Goal: Transaction & Acquisition: Book appointment/travel/reservation

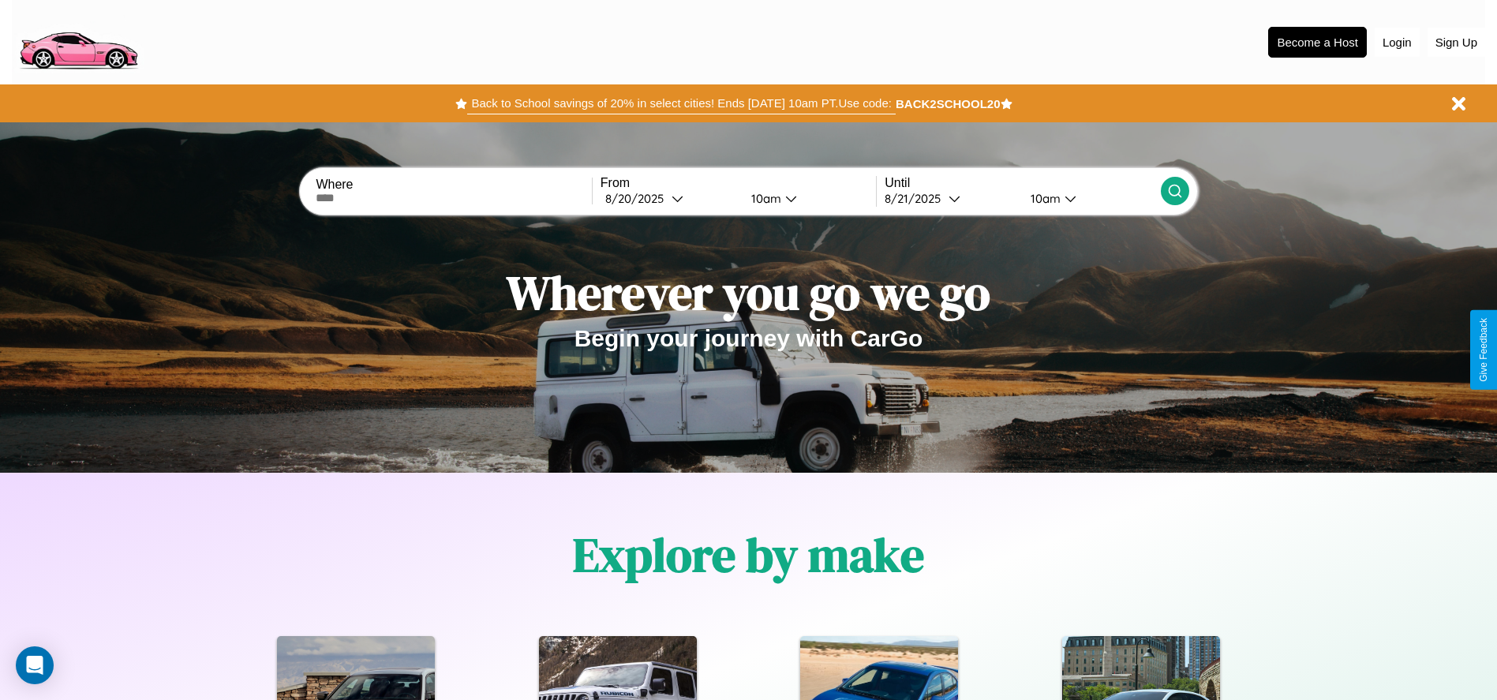
click at [681, 103] on button "Back to School savings of 20% in select cities! Ends [DATE] 10am PT. Use code:" at bounding box center [681, 103] width 428 height 22
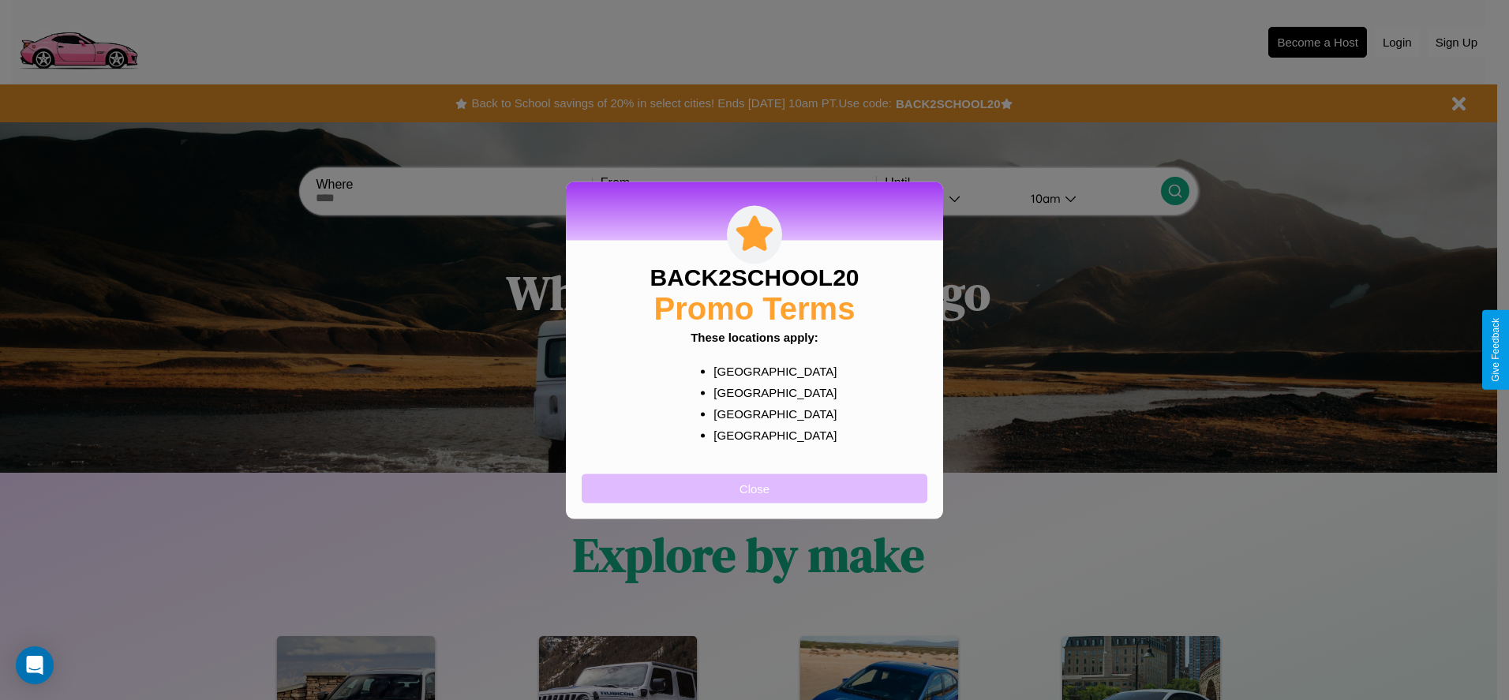
click at [754, 488] on button "Close" at bounding box center [755, 487] width 346 height 29
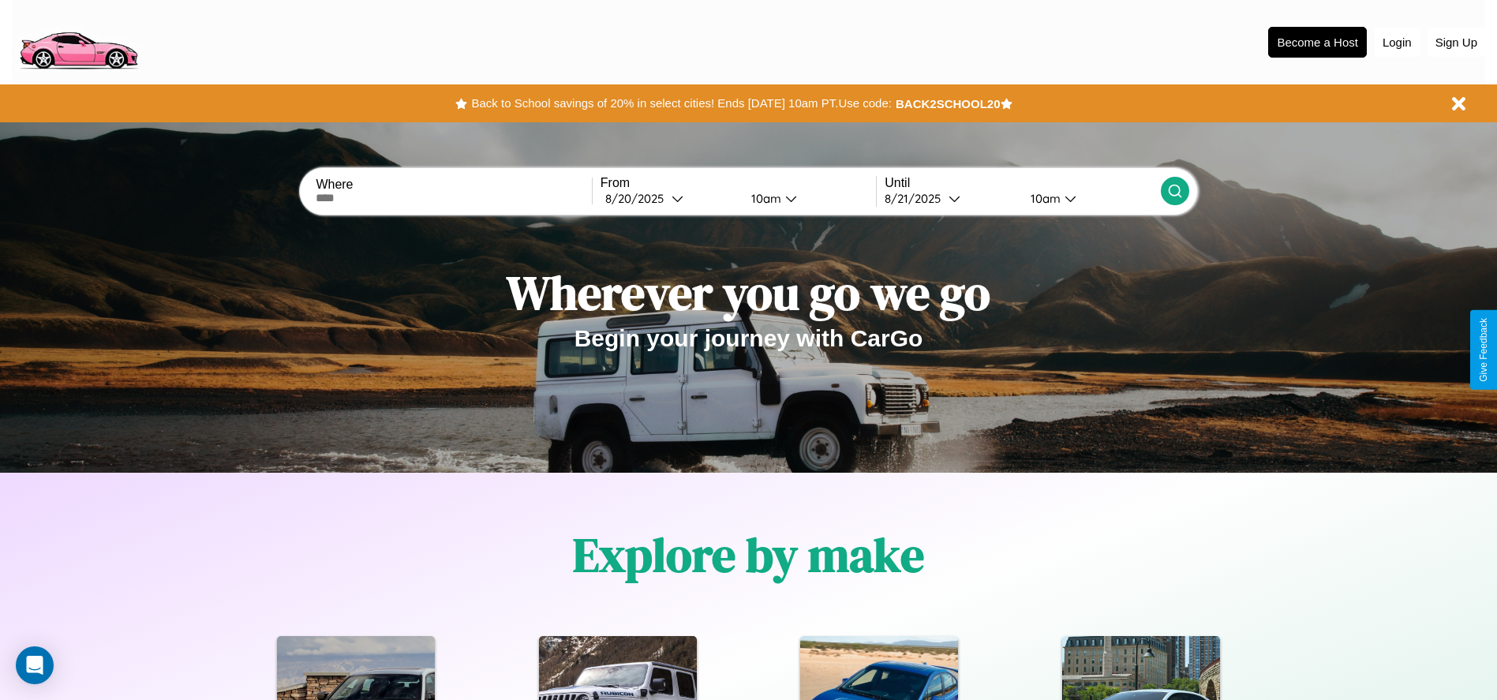
scroll to position [327, 0]
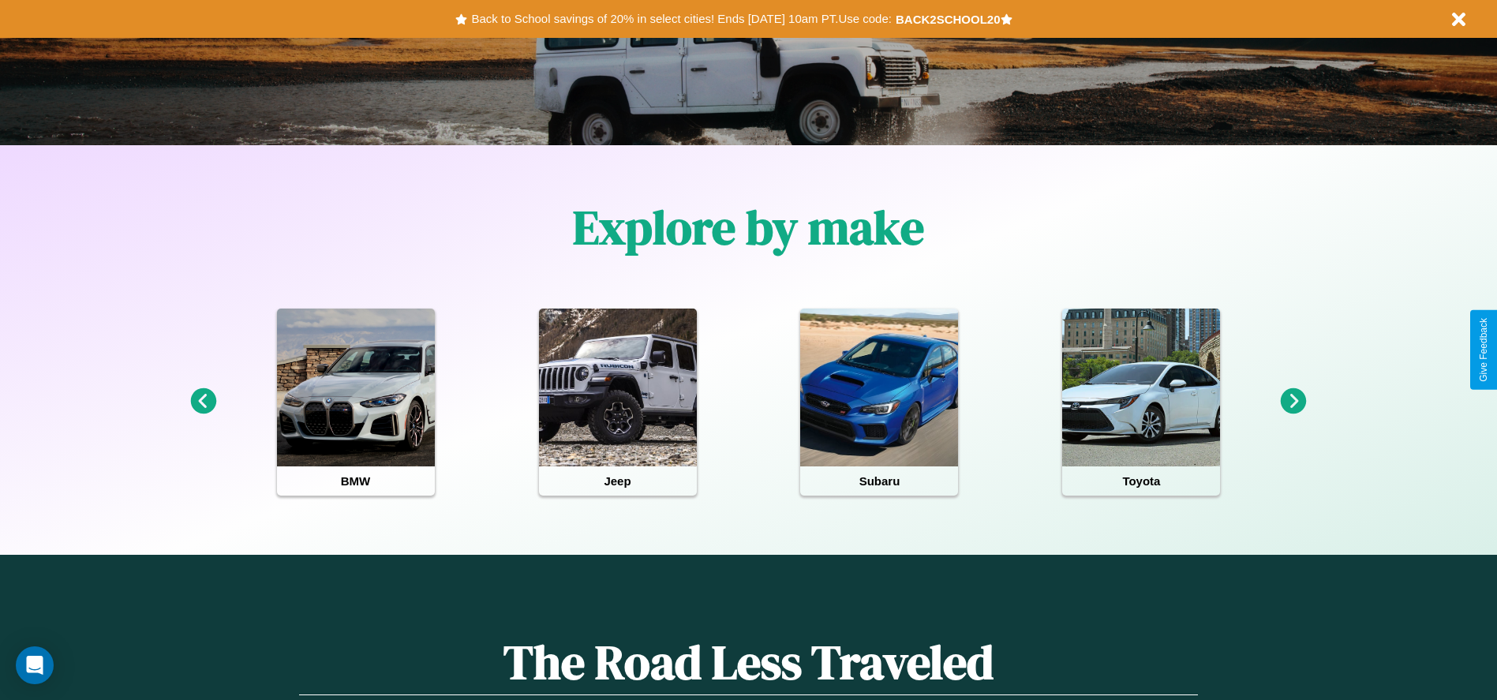
click at [1293, 402] on icon at bounding box center [1294, 401] width 26 height 26
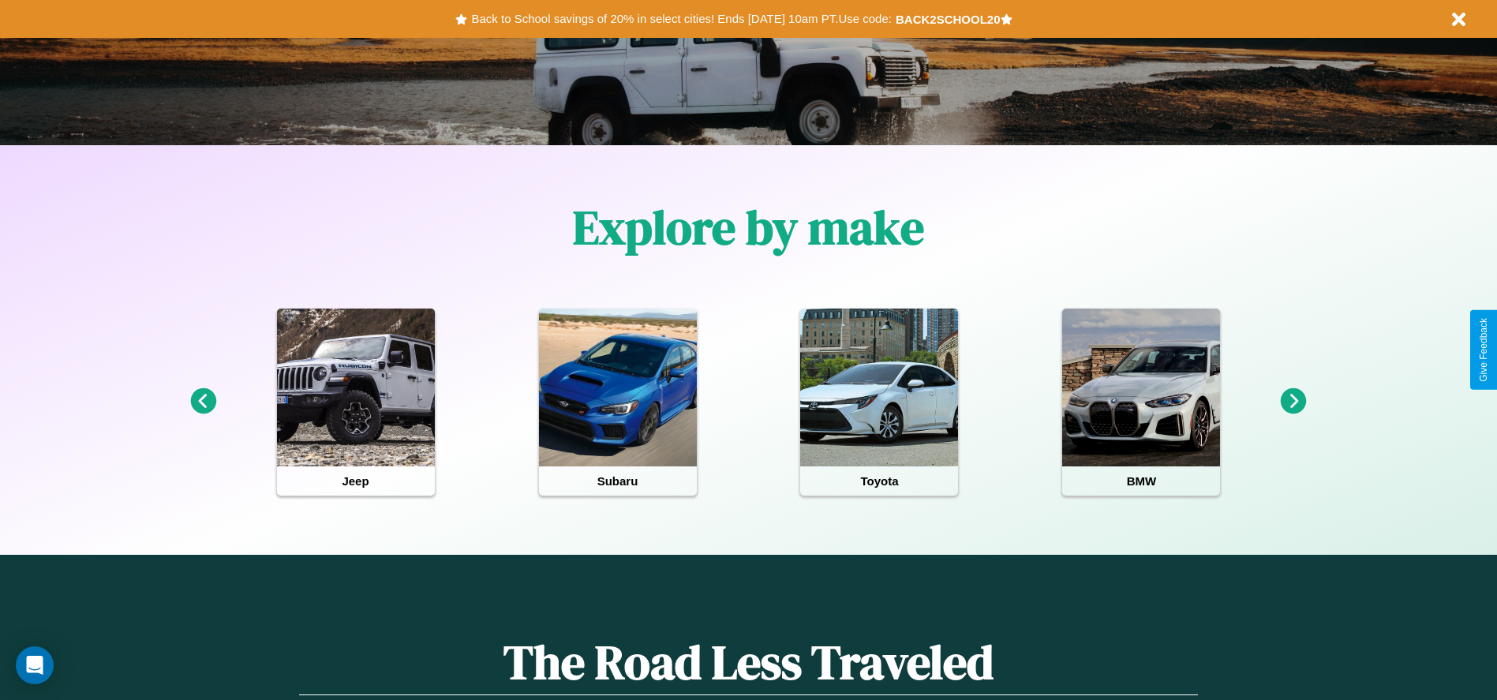
click at [1293, 402] on icon at bounding box center [1294, 401] width 26 height 26
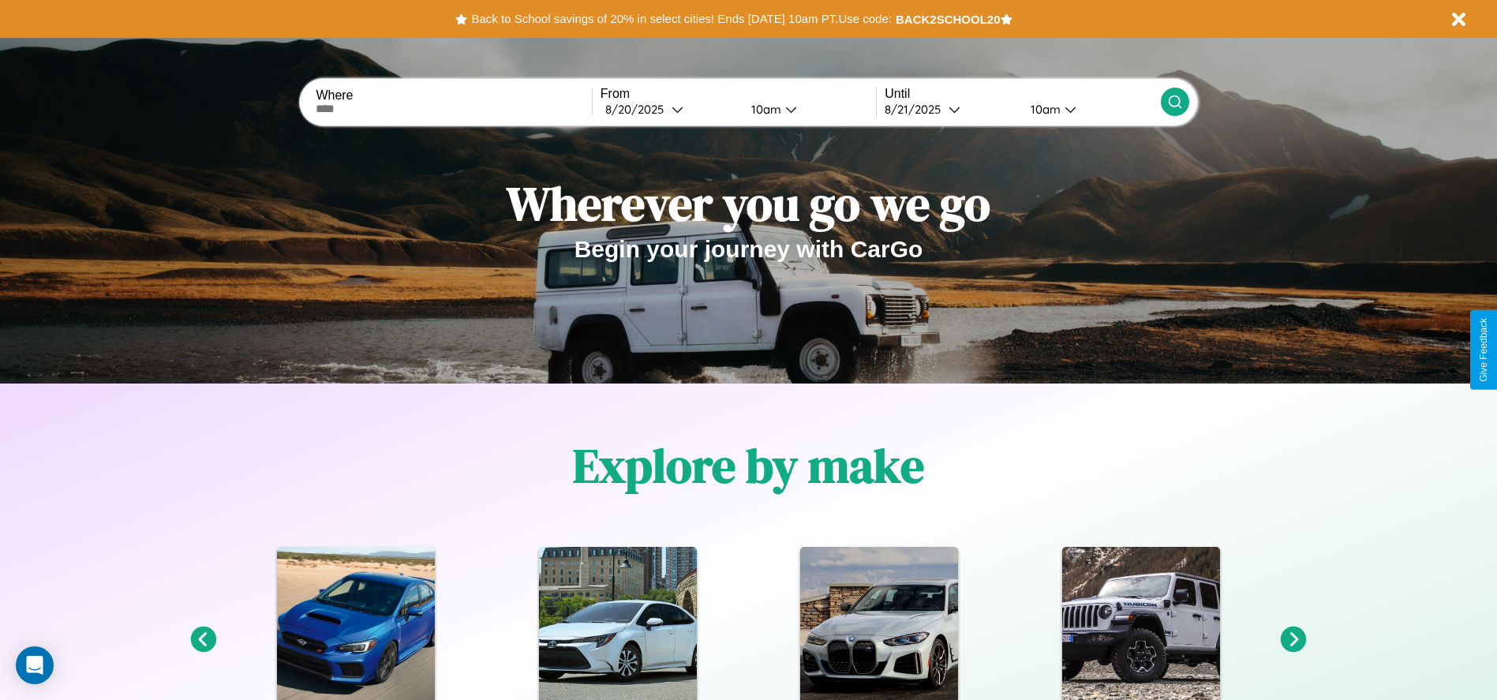
scroll to position [0, 0]
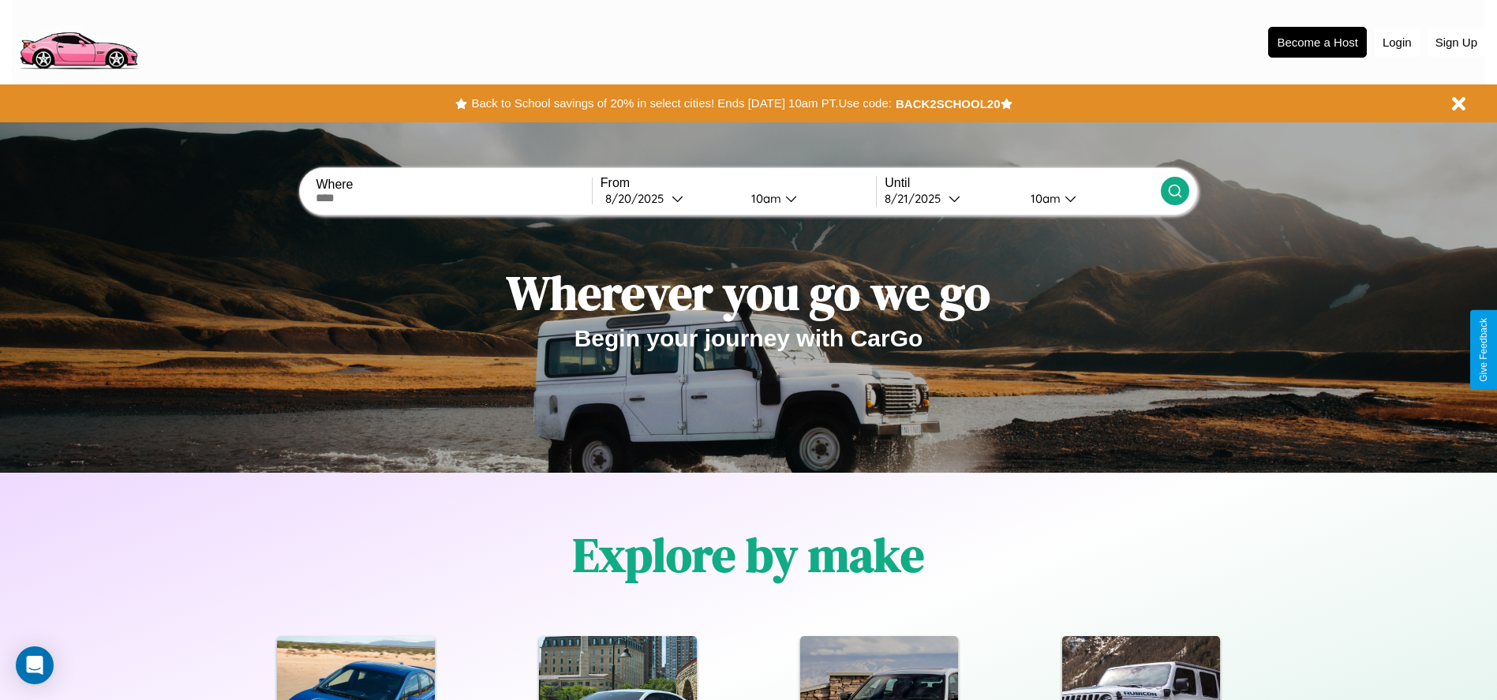
click at [454, 198] on input "text" at bounding box center [453, 198] width 275 height 13
type input "*********"
click at [669, 198] on div "[DATE]" at bounding box center [638, 198] width 66 height 15
select select "*"
select select "****"
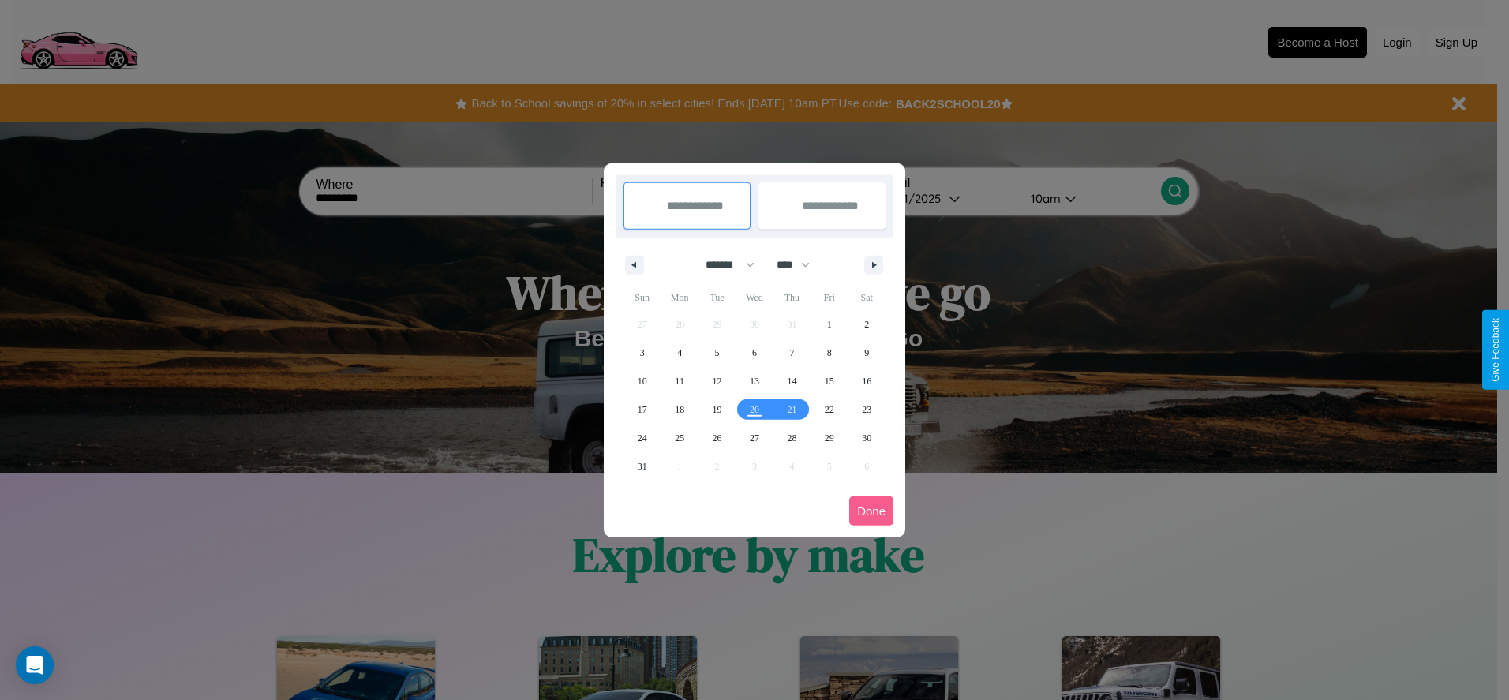
click at [723, 264] on select "******* ******** ***** ***** *** **** **** ****** ********* ******* ******** **…" at bounding box center [727, 265] width 67 height 26
click at [641, 437] on span "24" at bounding box center [642, 438] width 9 height 28
type input "**********"
click at [873, 264] on icon "button" at bounding box center [877, 265] width 8 height 6
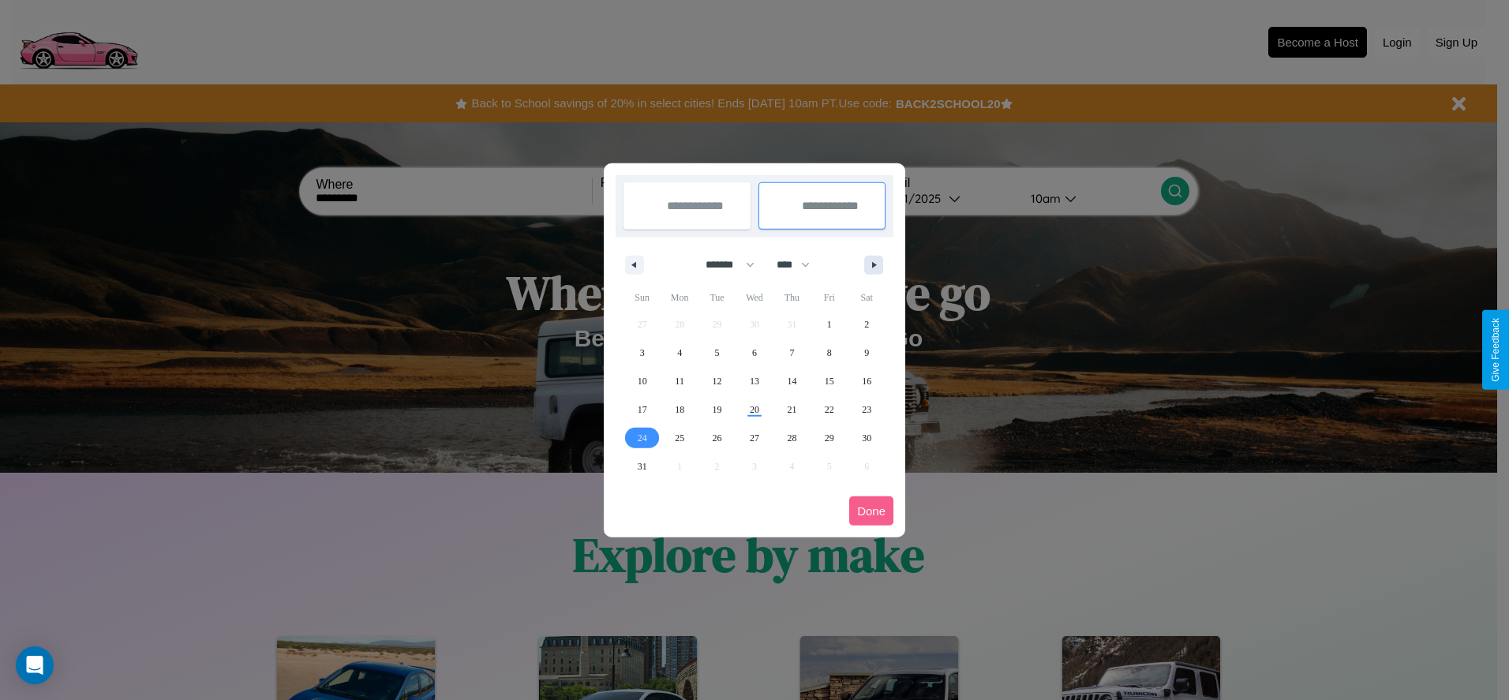
select select "*"
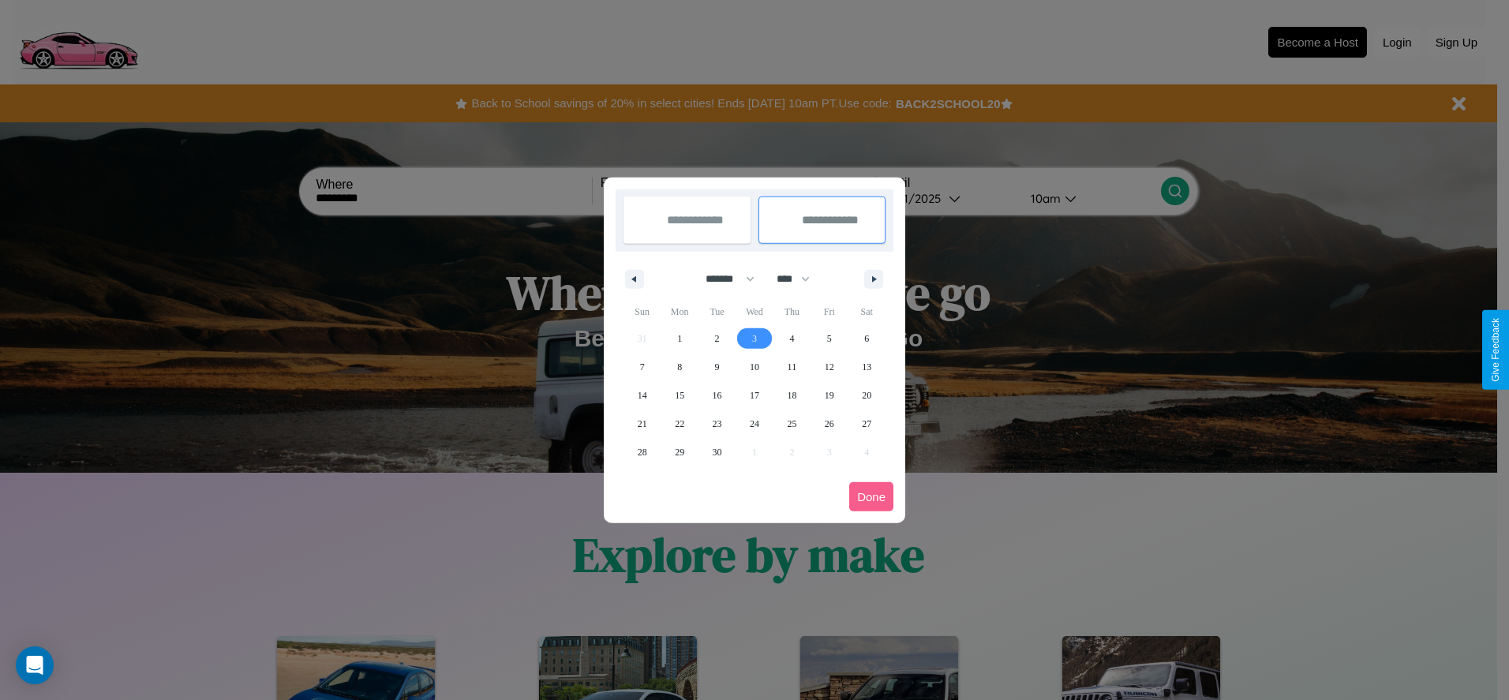
click at [754, 338] on span "3" at bounding box center [754, 338] width 5 height 28
type input "**********"
select select "*"
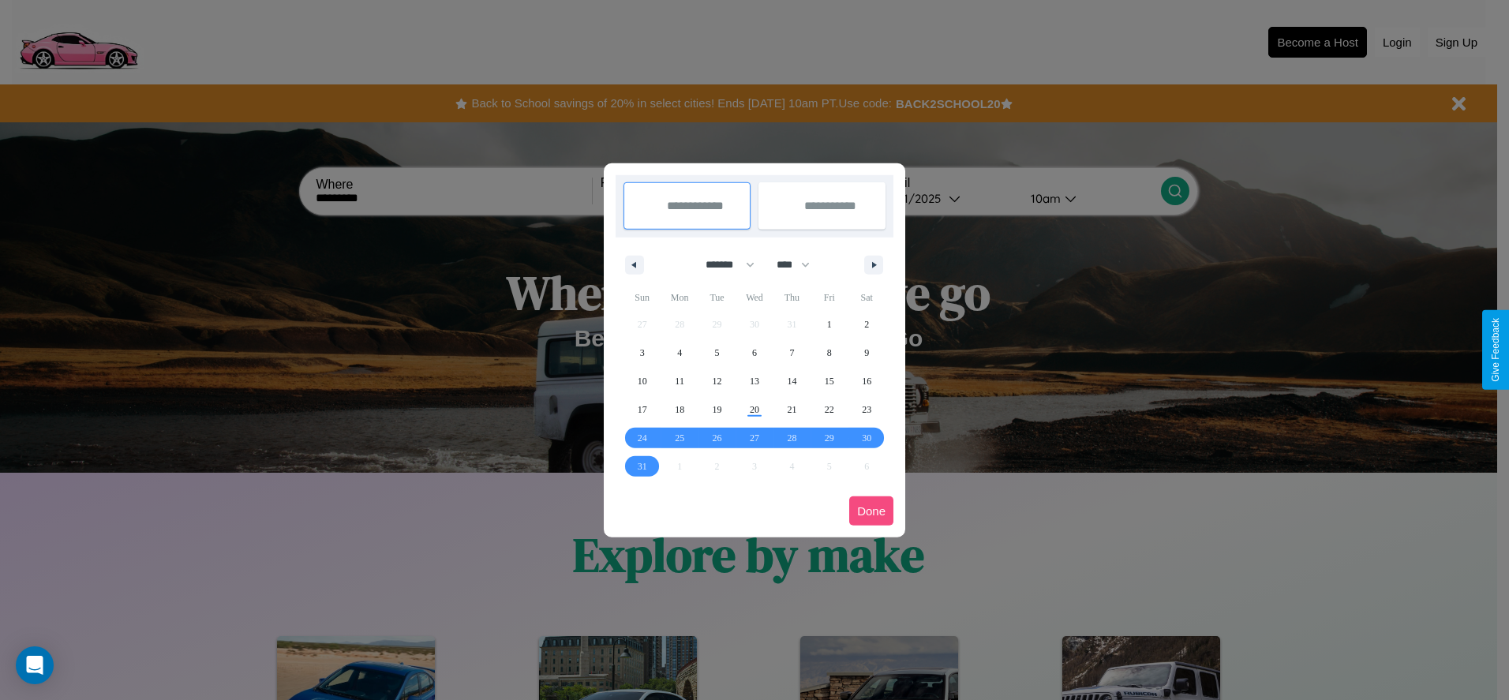
click at [871, 511] on button "Done" at bounding box center [871, 510] width 44 height 29
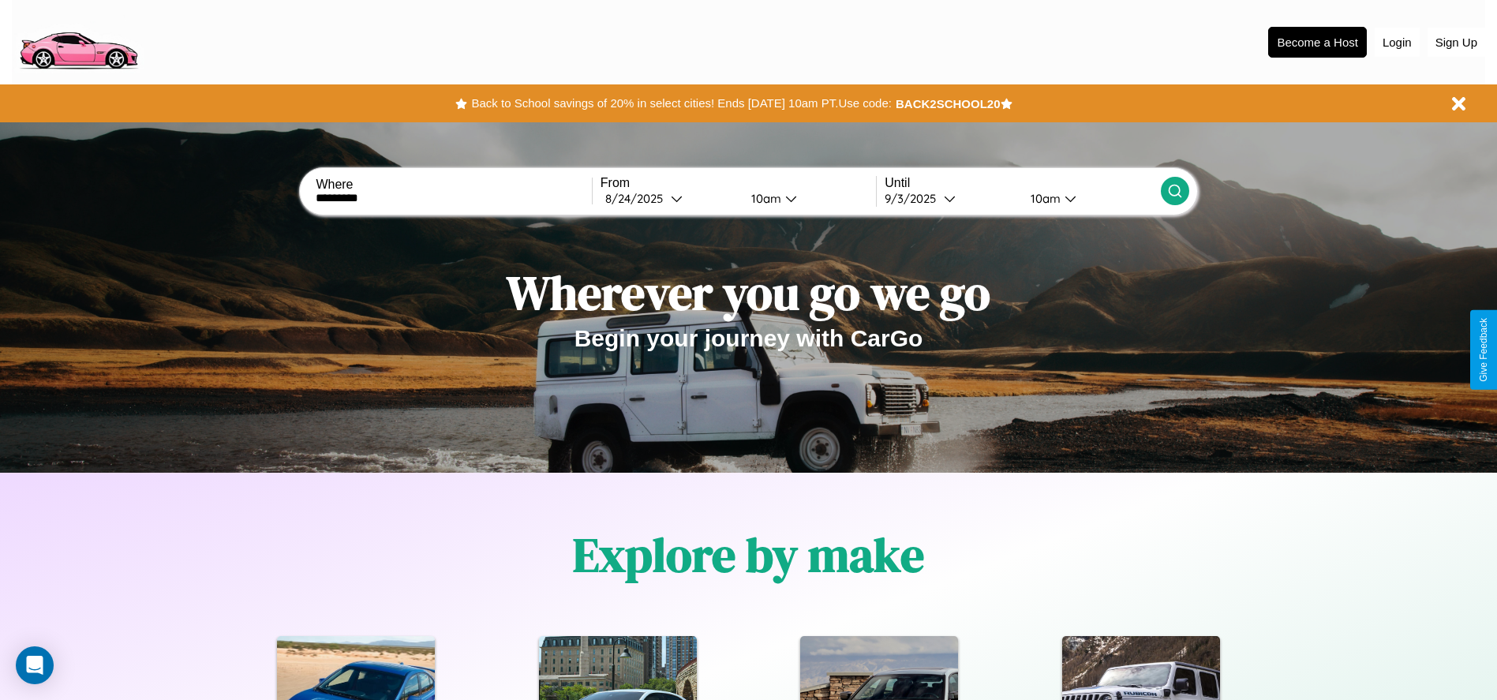
click at [763, 198] on div "10am" at bounding box center [764, 198] width 42 height 15
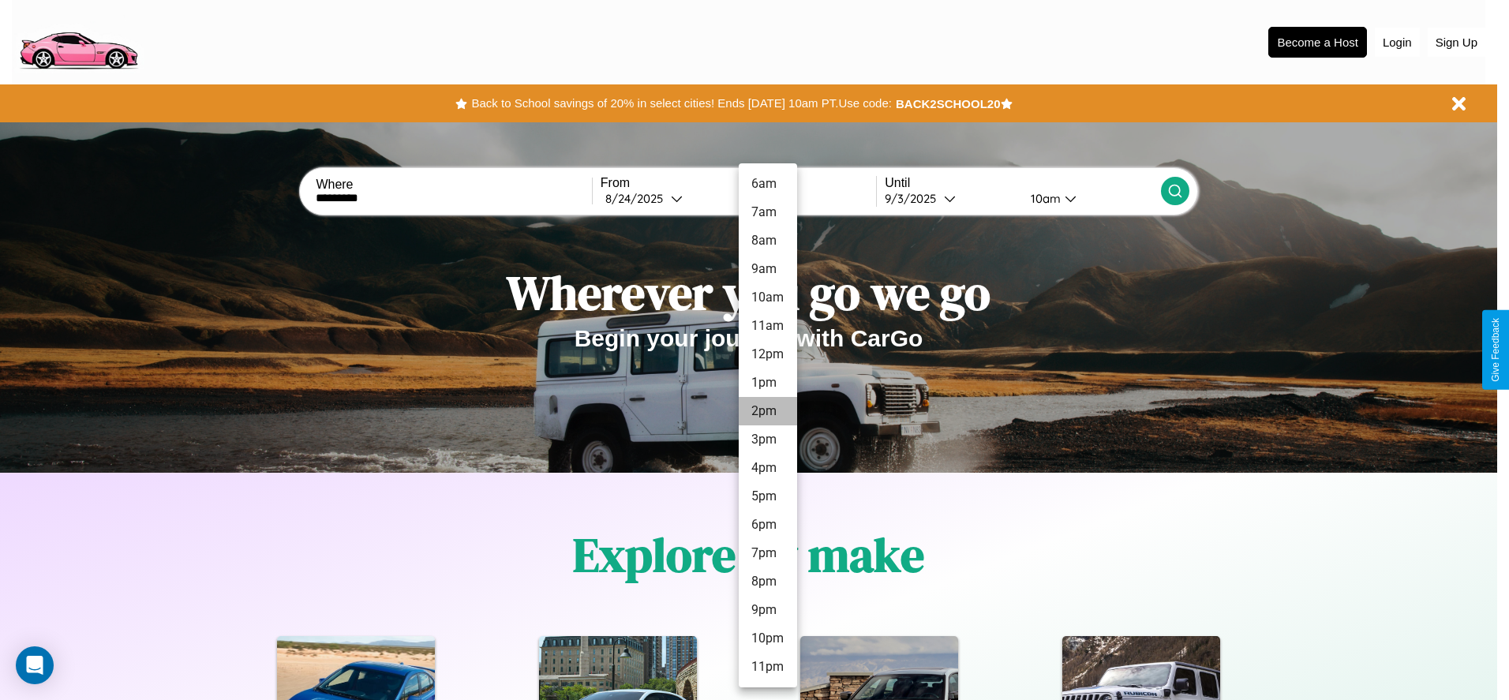
click at [767, 411] on li "2pm" at bounding box center [768, 411] width 58 height 28
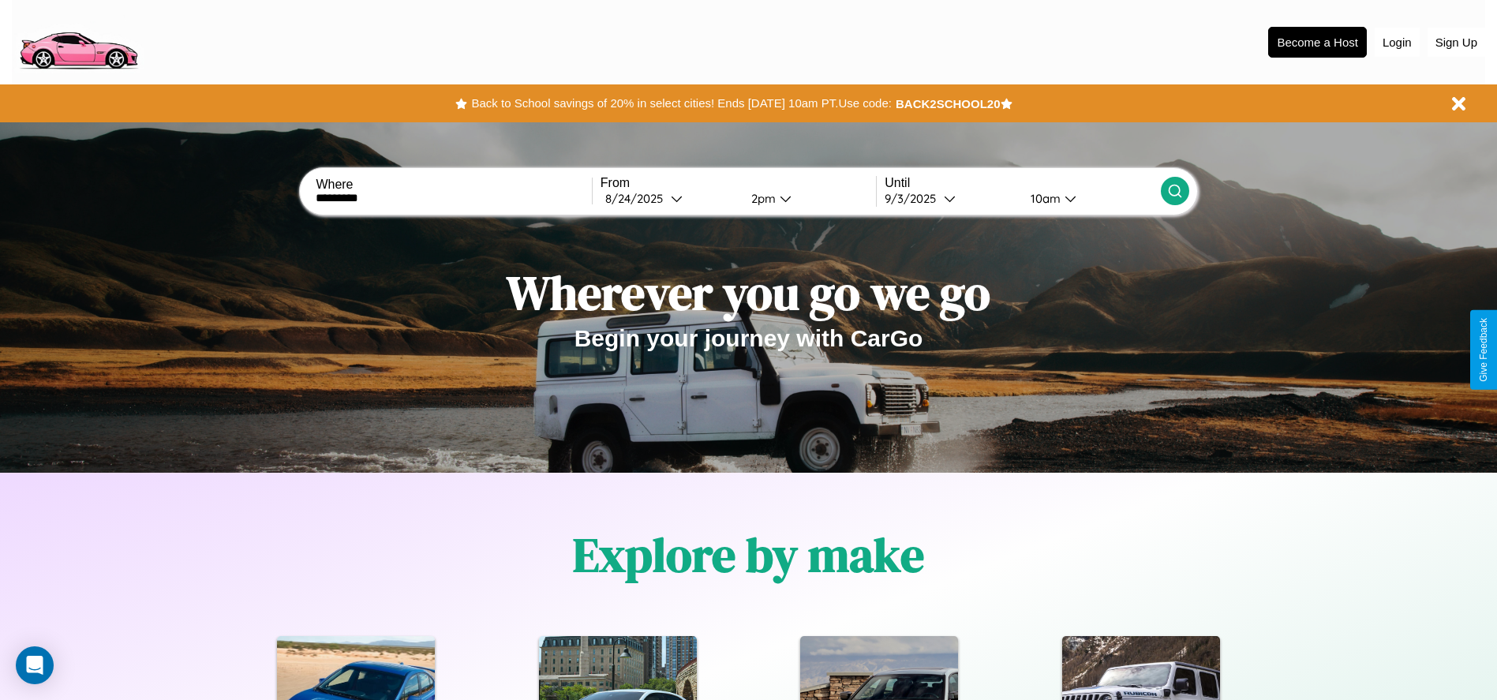
click at [1174, 191] on icon at bounding box center [1175, 191] width 16 height 16
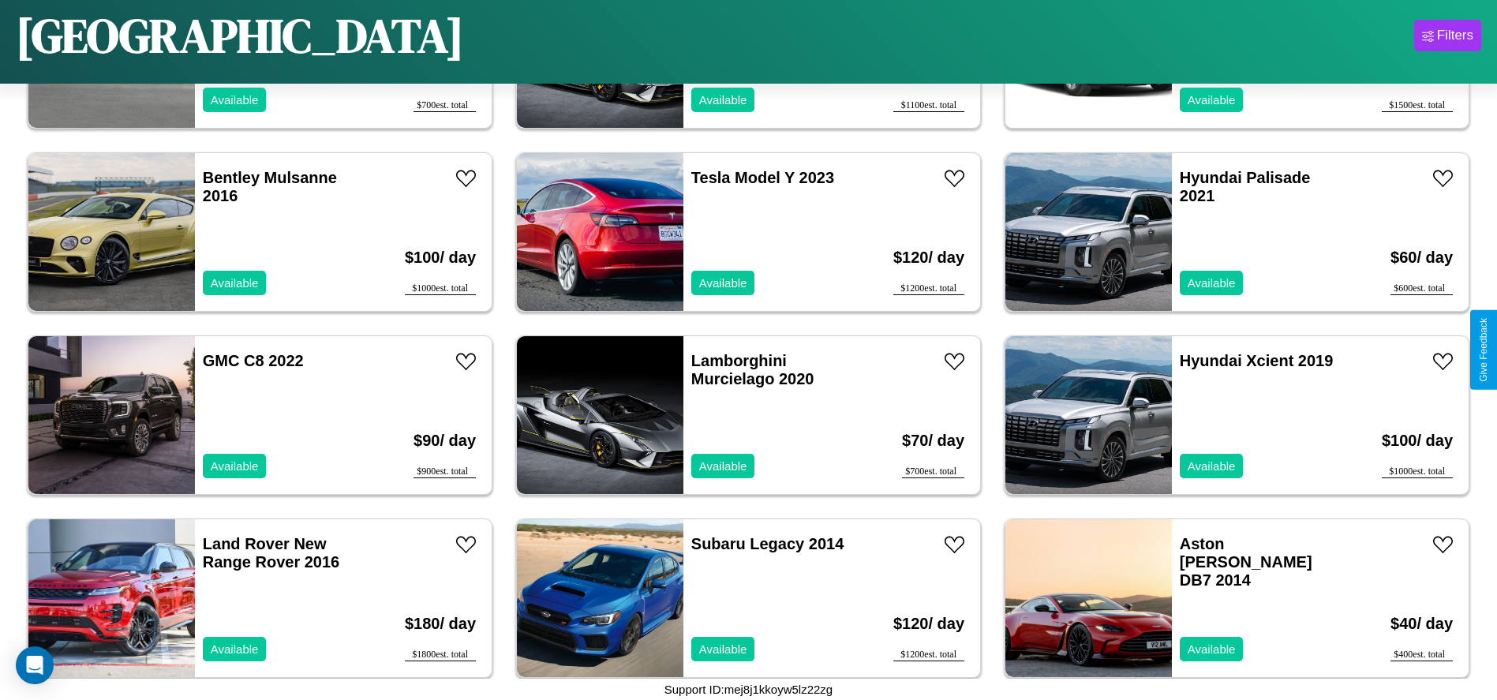
scroll to position [3288, 0]
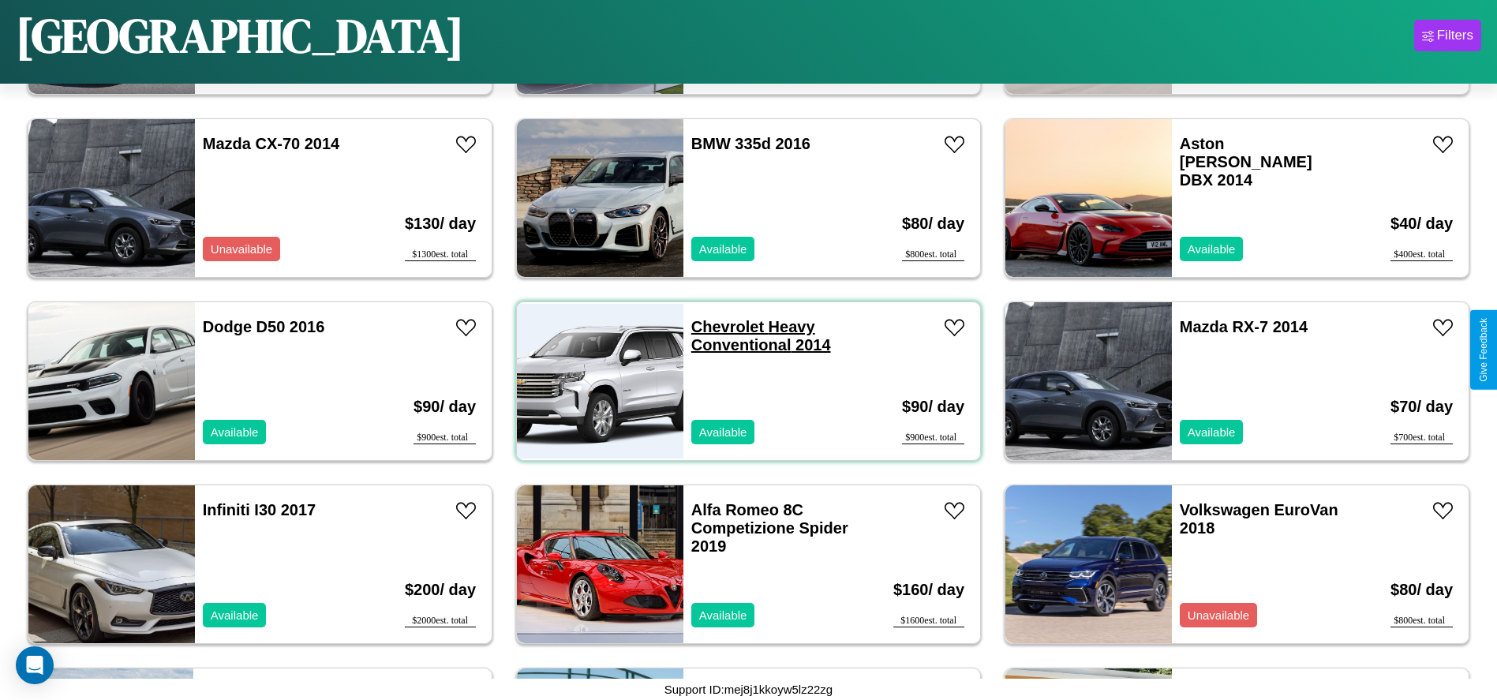
click at [721, 327] on link "Chevrolet Heavy Conventional 2014" at bounding box center [761, 336] width 140 height 36
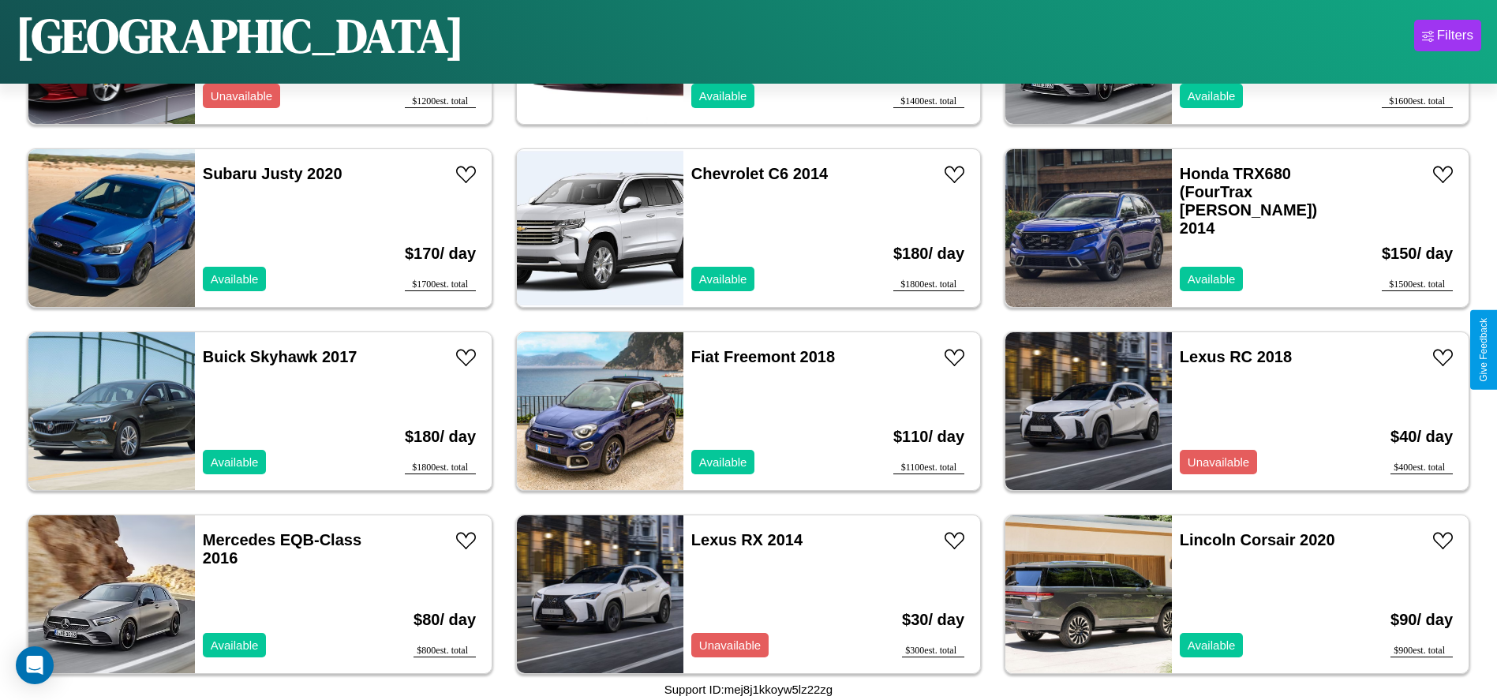
scroll to position [1823, 0]
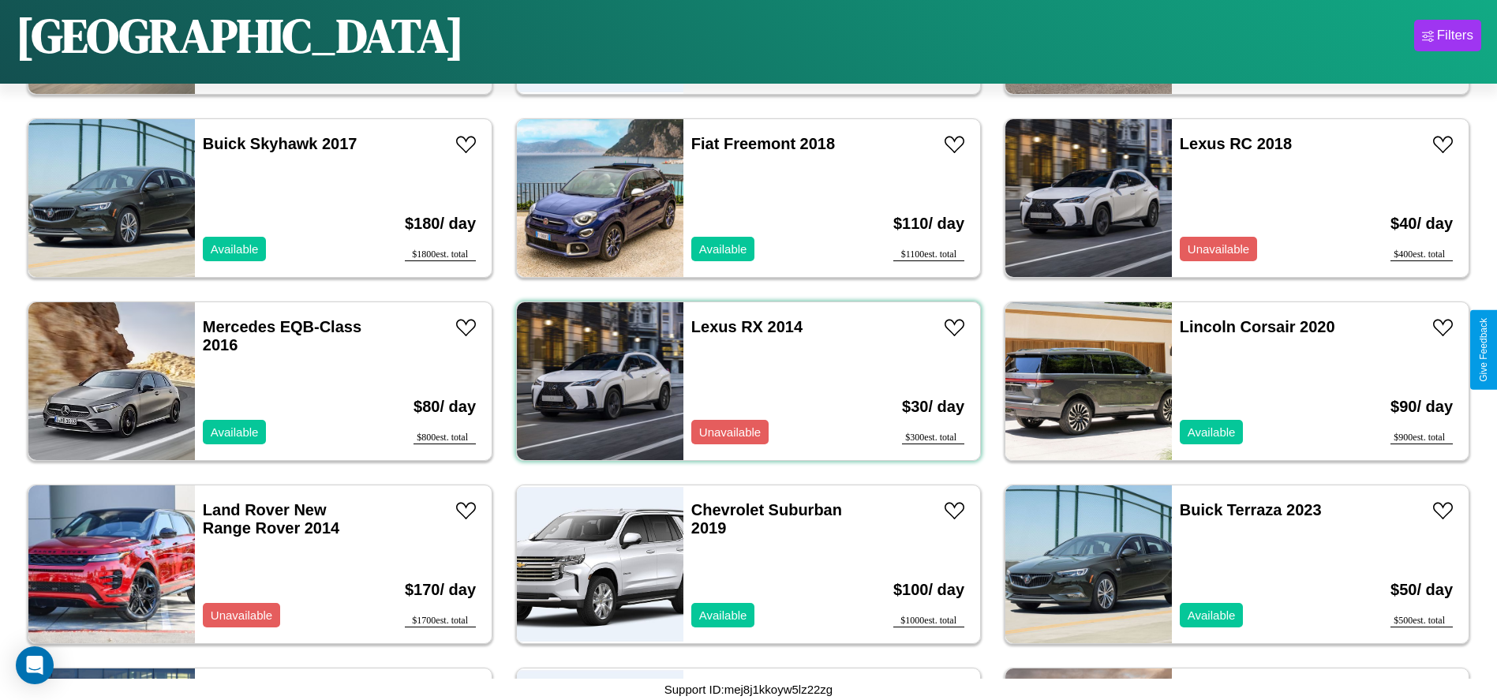
click at [742, 381] on div "Lexus RX 2014 Unavailable" at bounding box center [774, 381] width 182 height 158
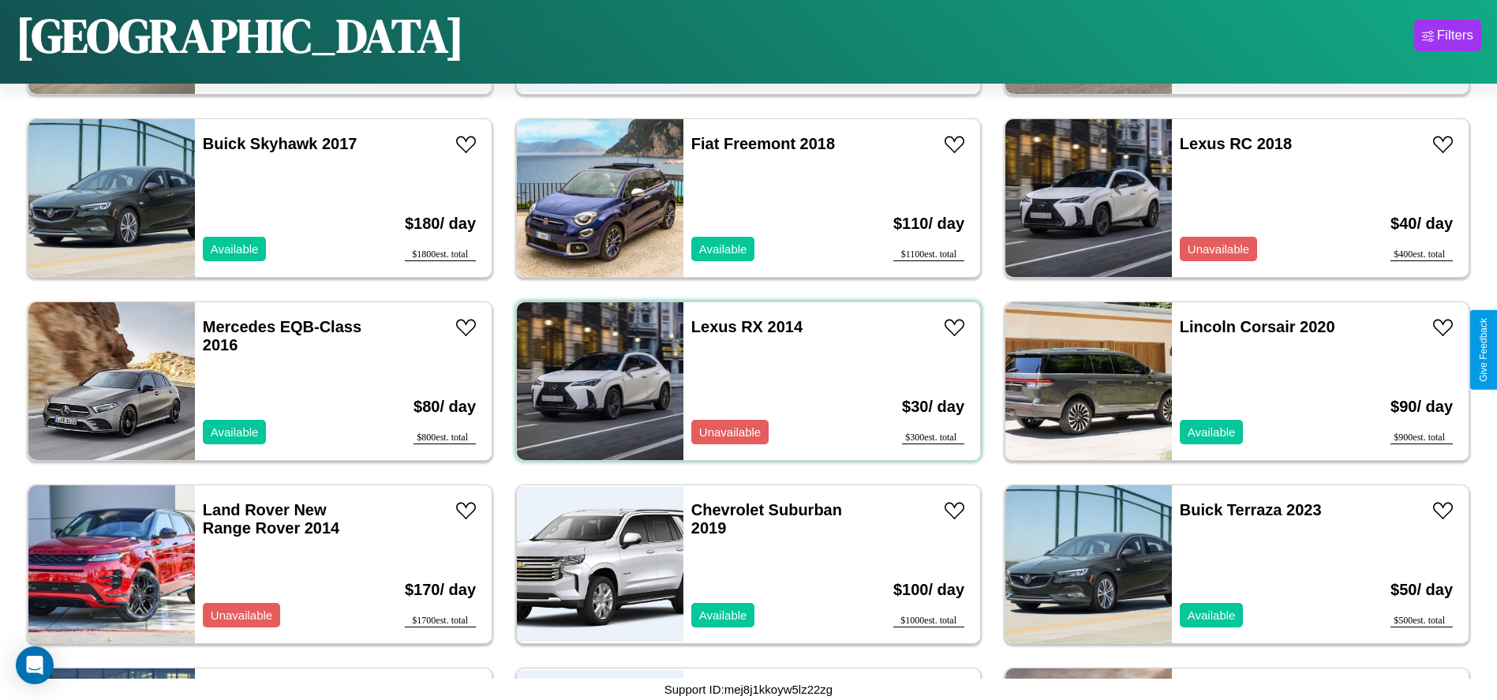
click at [742, 381] on div "Lexus RX 2014 Unavailable" at bounding box center [774, 381] width 182 height 158
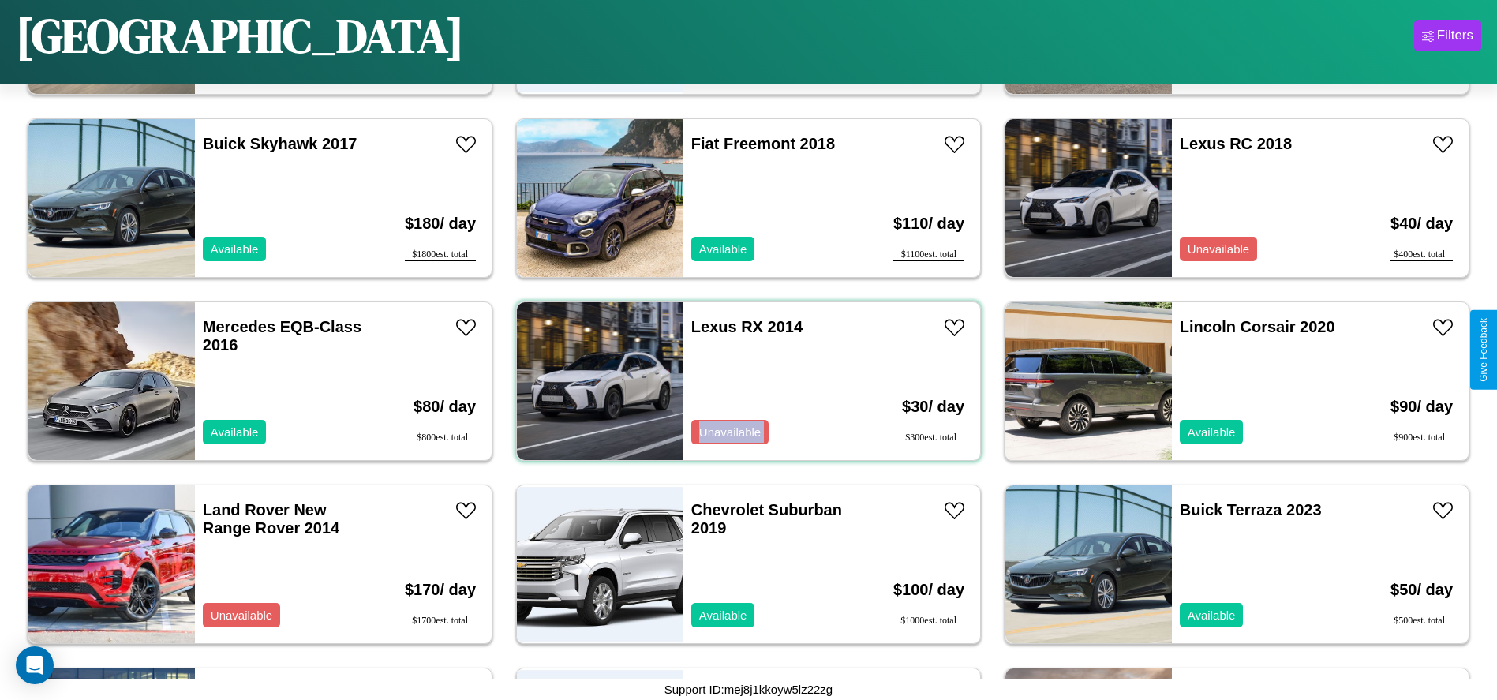
click at [742, 381] on div "Lexus RX 2014 Unavailable" at bounding box center [774, 381] width 182 height 158
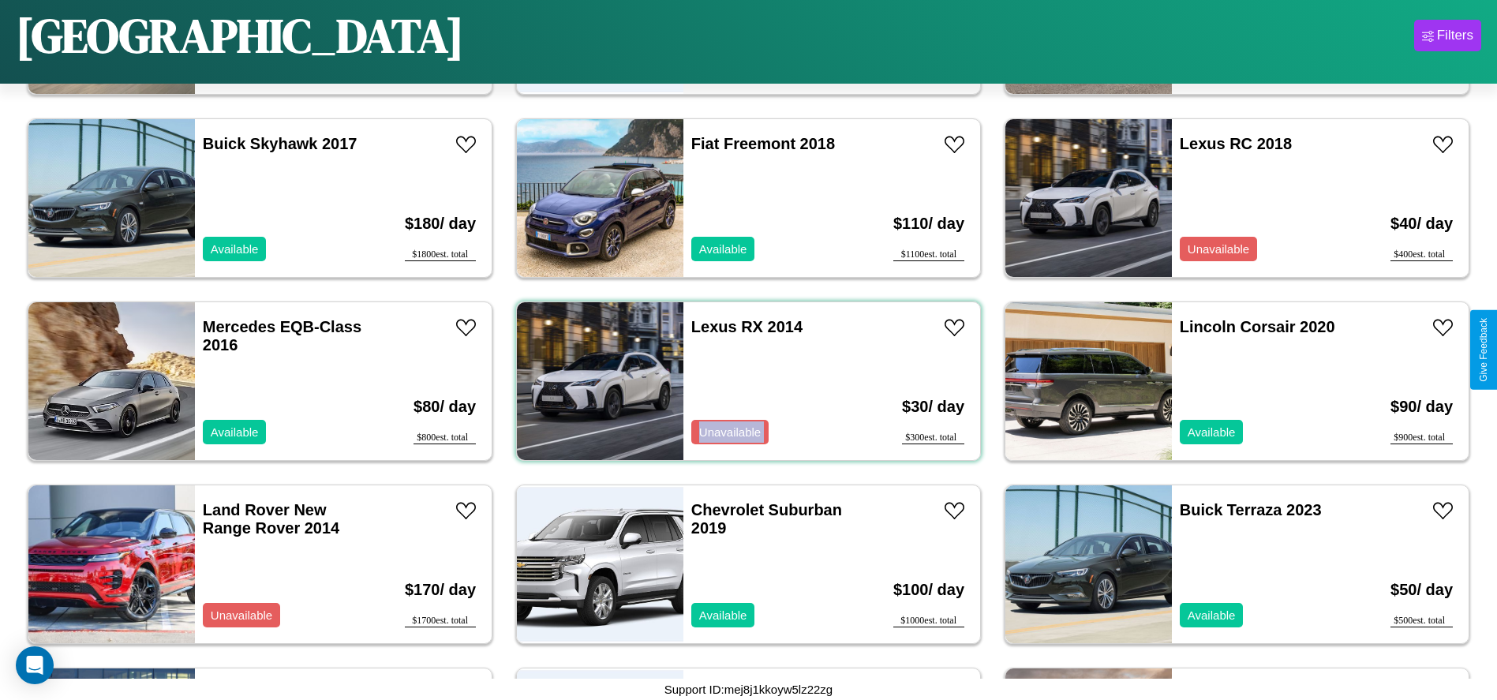
click at [742, 381] on div "Lexus RX 2014 Unavailable" at bounding box center [774, 381] width 182 height 158
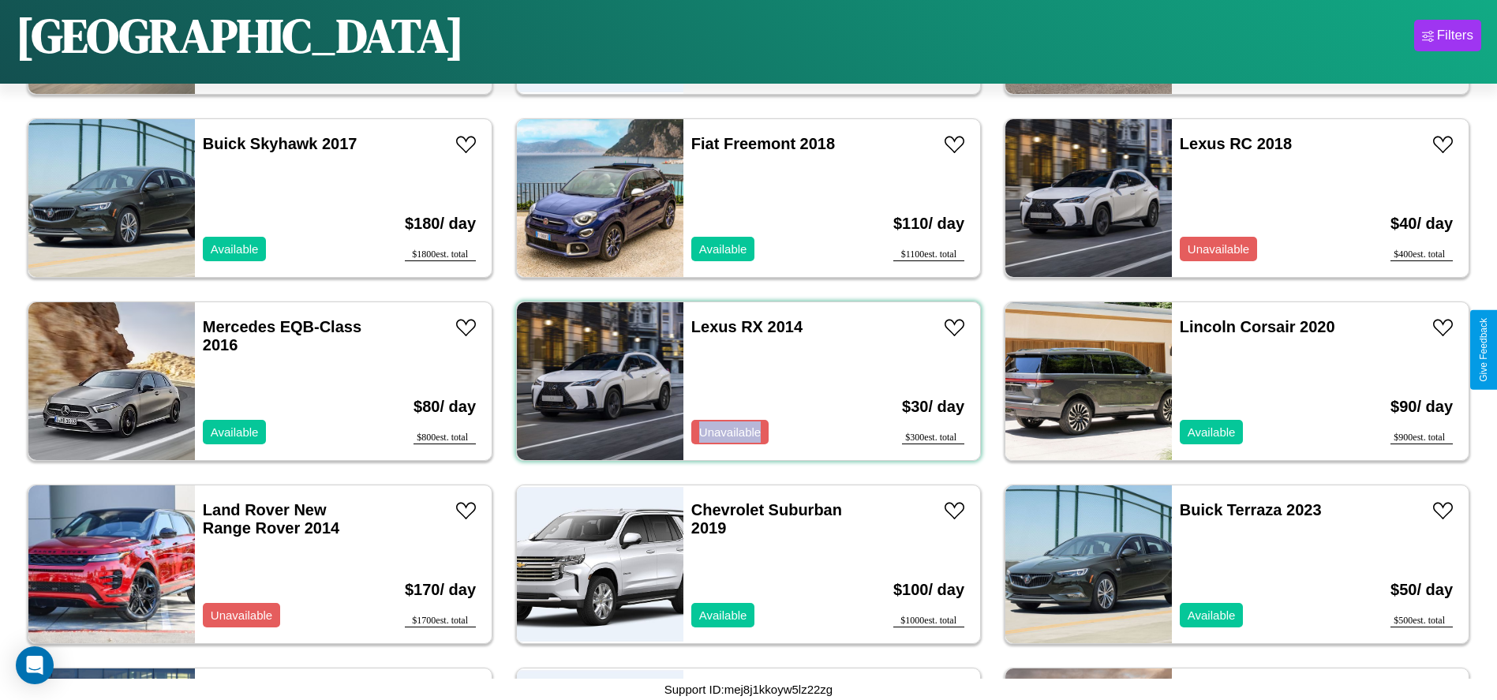
click at [742, 381] on div "Lexus RX 2014 Unavailable" at bounding box center [774, 381] width 182 height 158
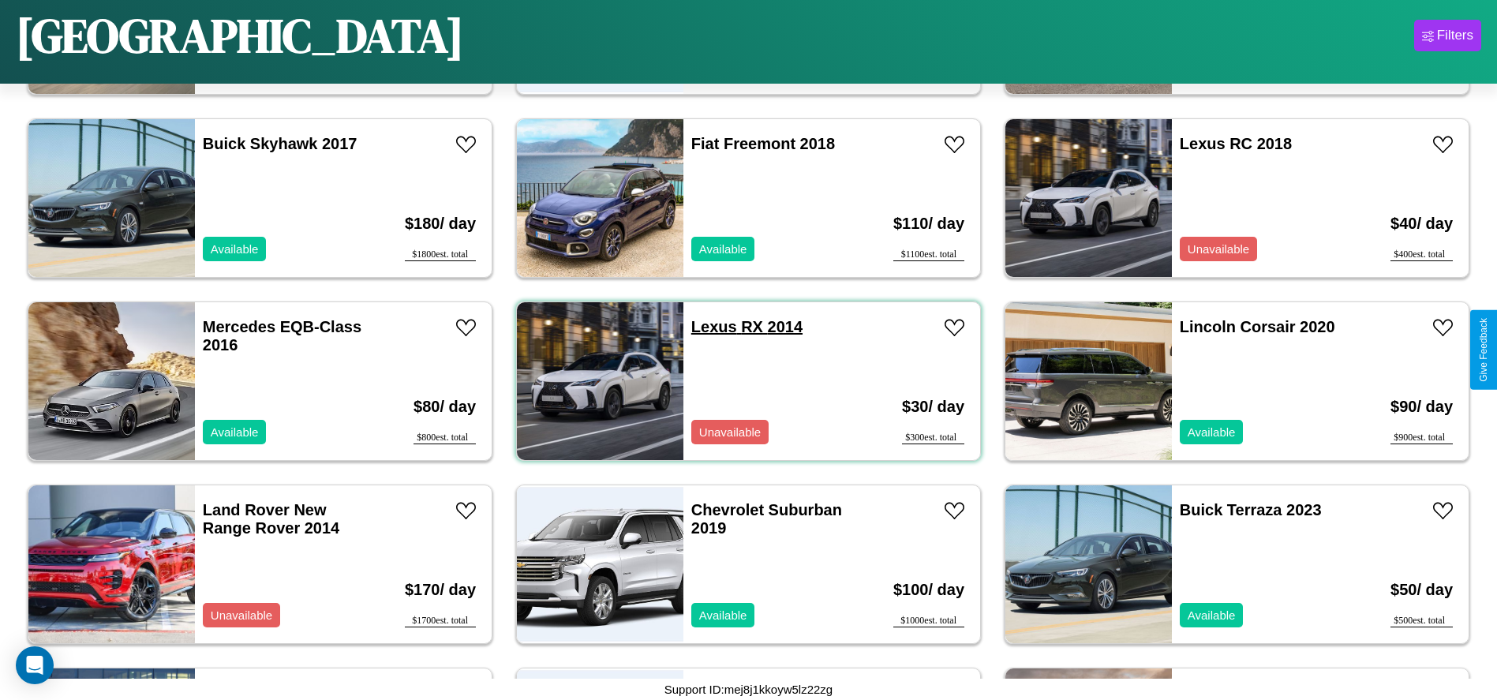
click at [708, 327] on link "Lexus RX 2014" at bounding box center [746, 326] width 111 height 17
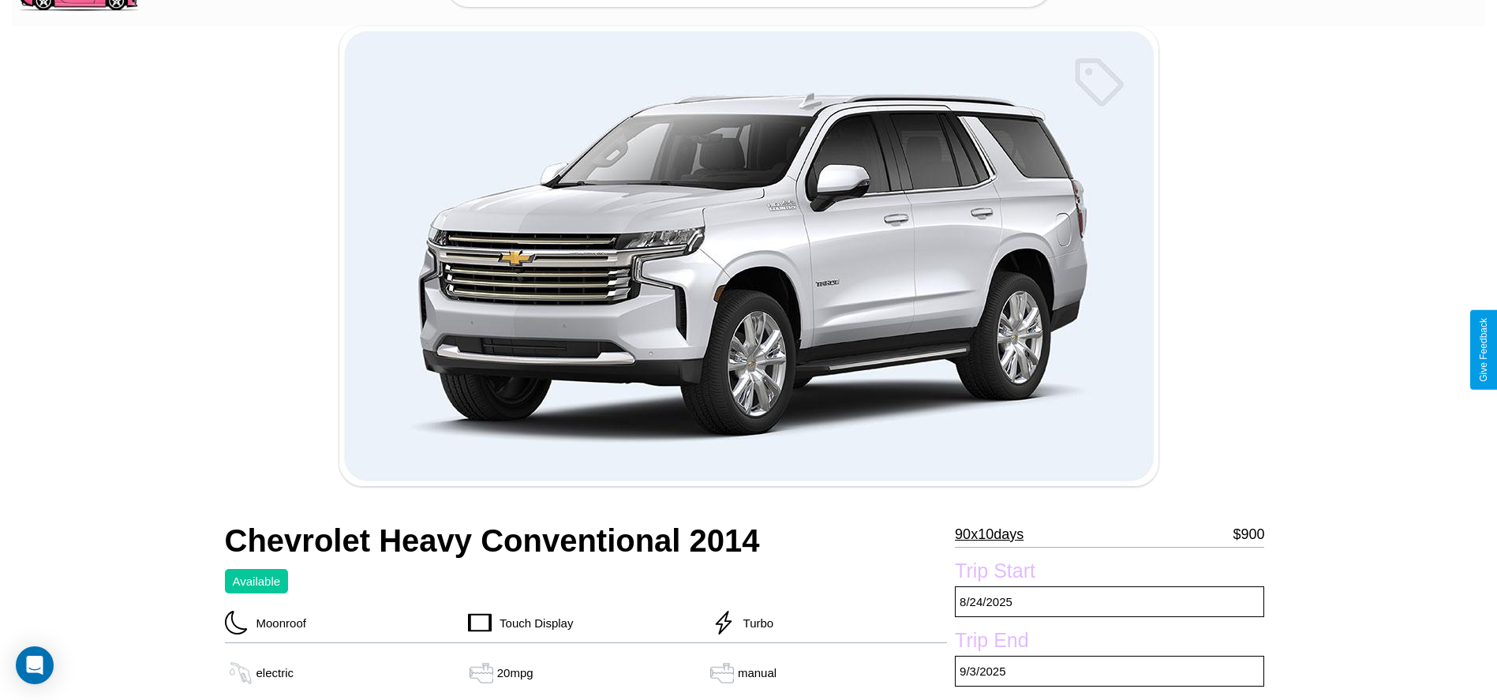
scroll to position [490, 0]
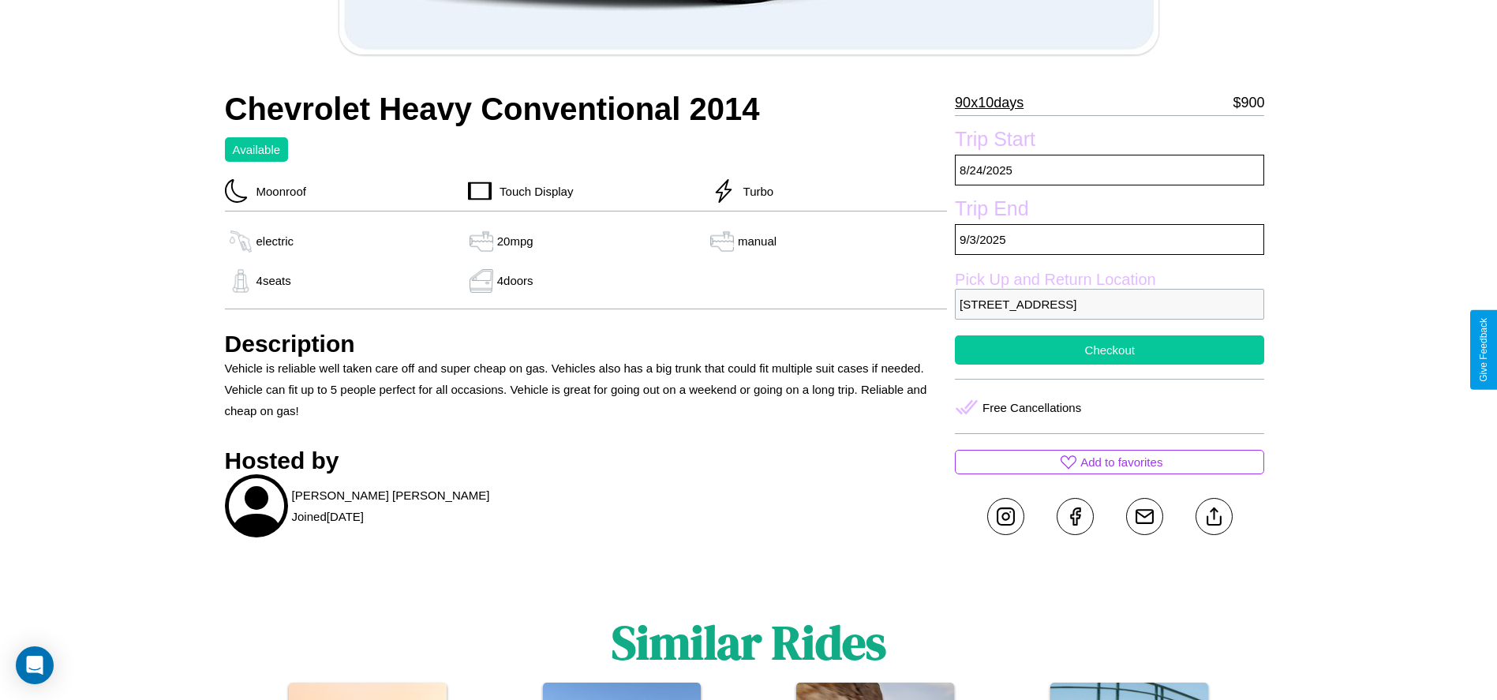
click at [1109, 350] on button "Checkout" at bounding box center [1109, 349] width 309 height 29
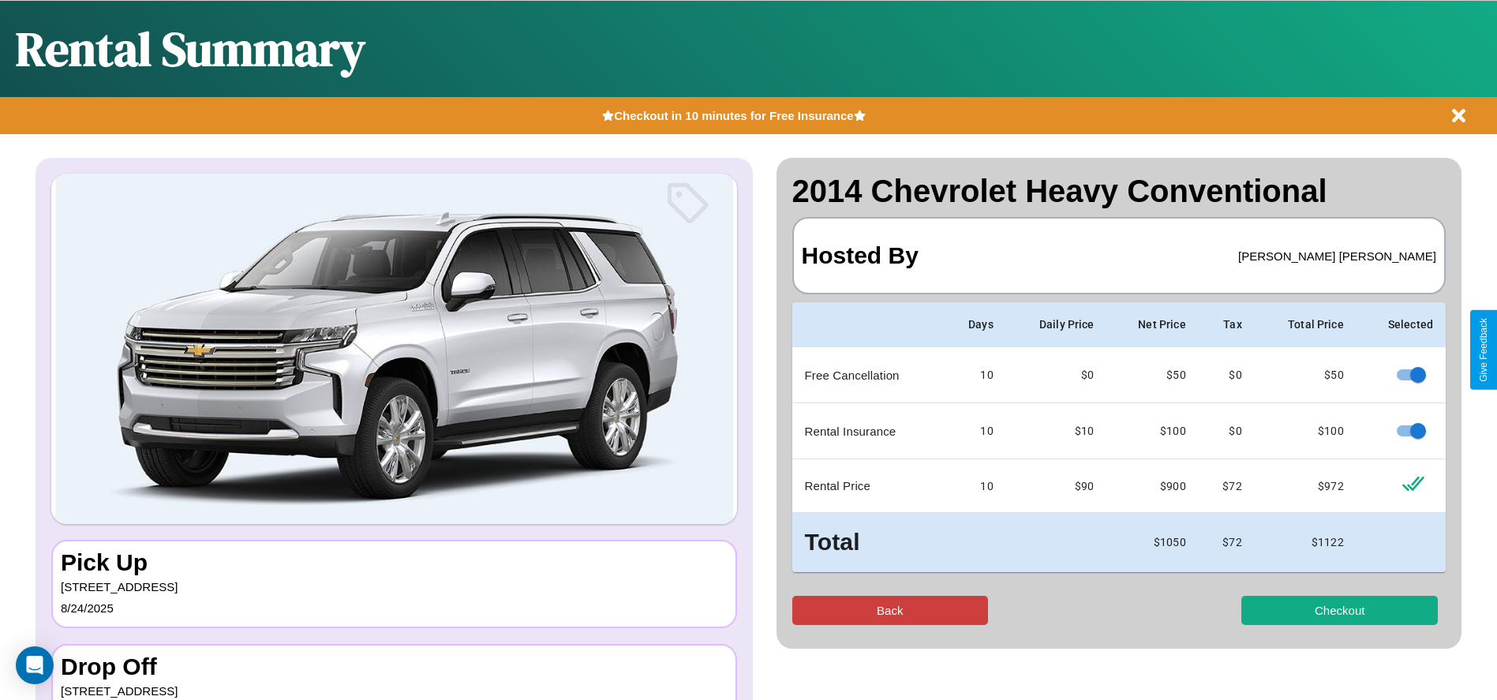
click at [889, 610] on button "Back" at bounding box center [890, 610] width 196 height 29
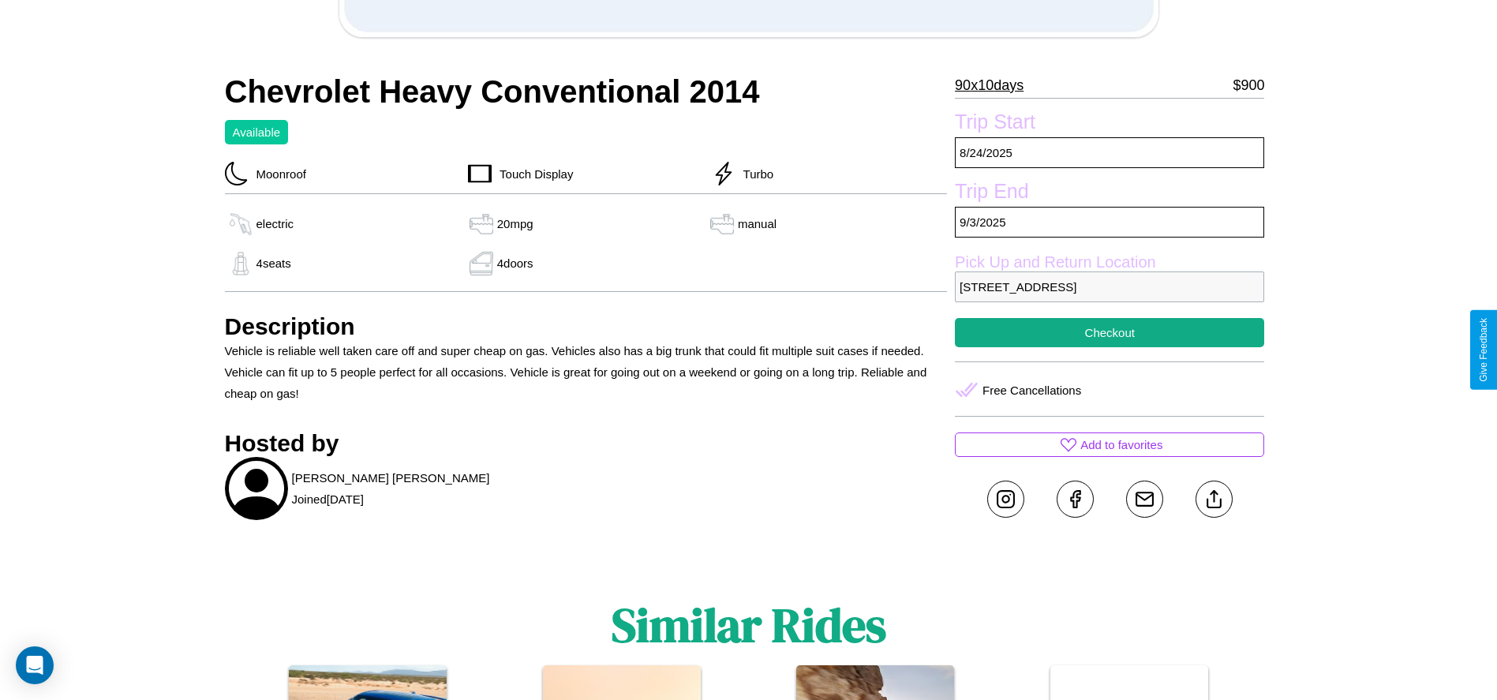
scroll to position [602, 0]
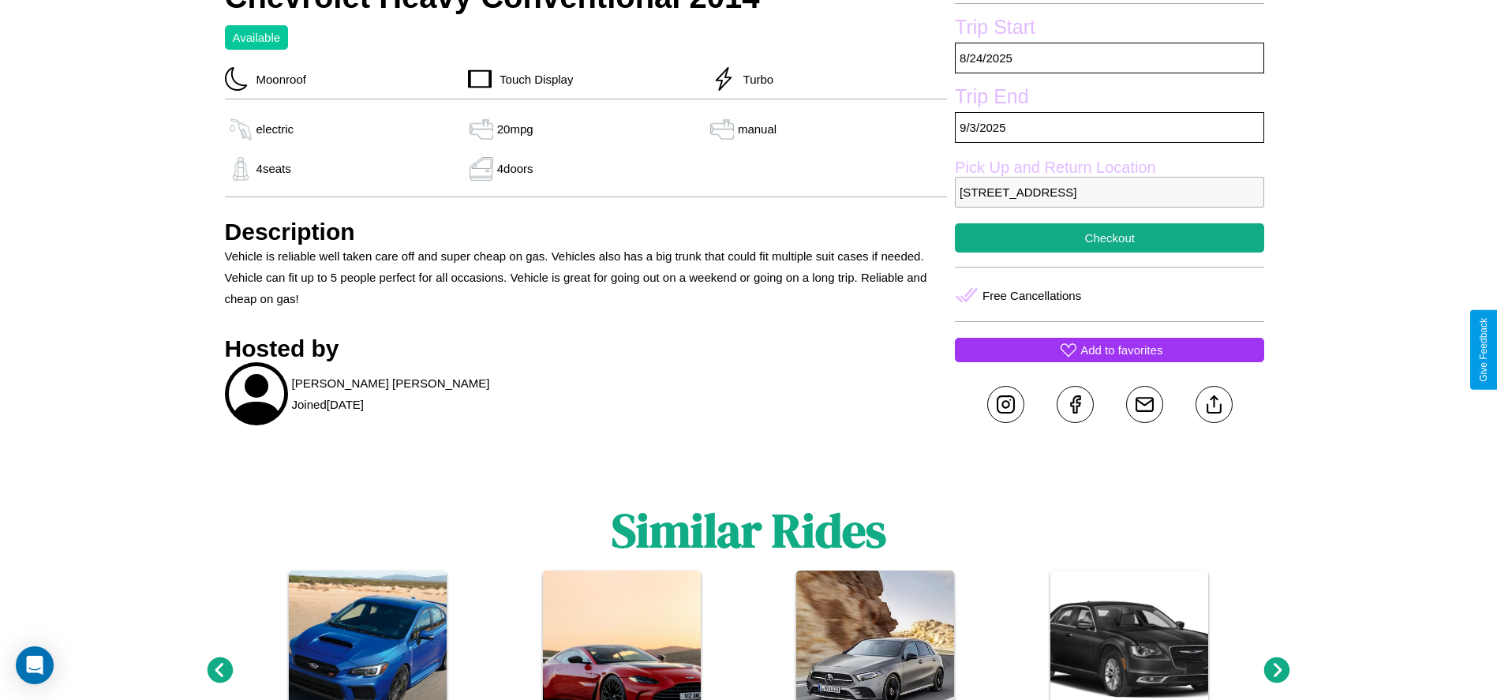
click at [1109, 350] on p "Add to favorites" at bounding box center [1121, 349] width 82 height 21
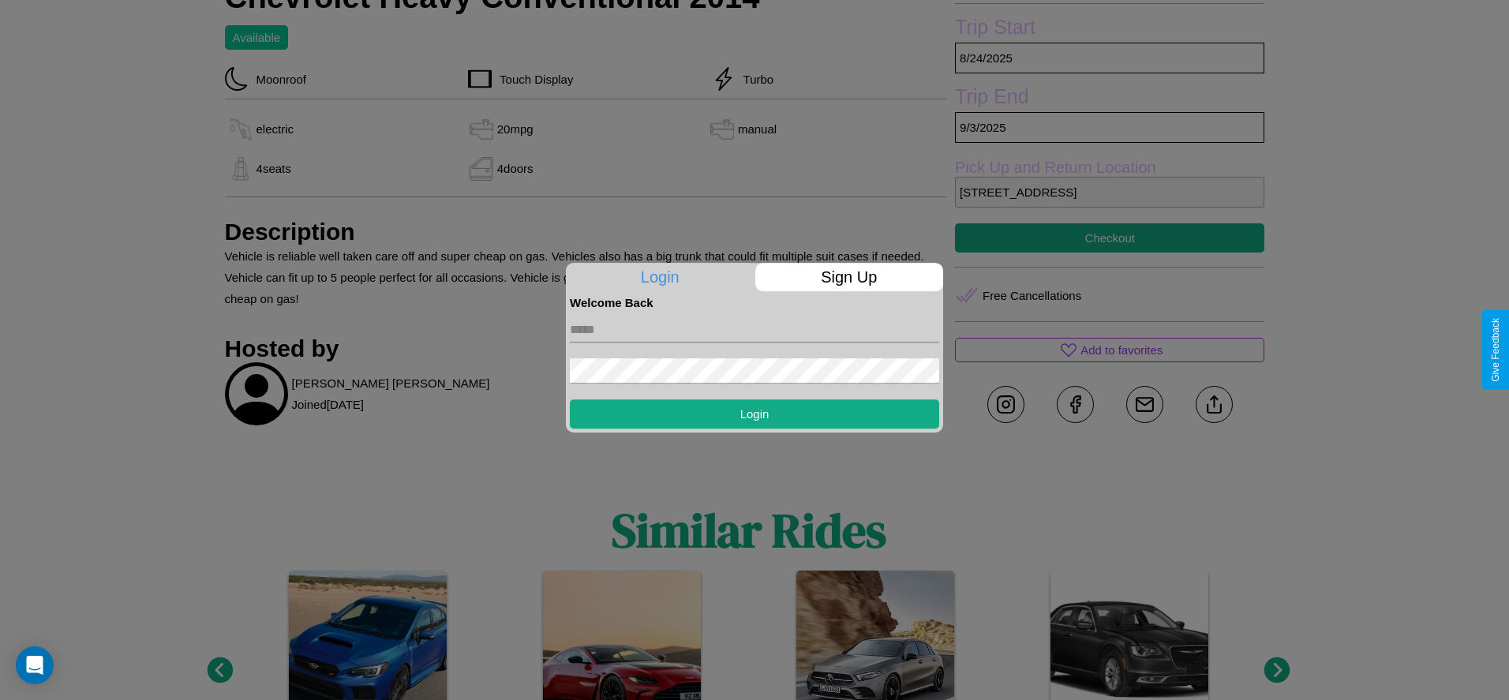
click at [848, 277] on p "Sign Up" at bounding box center [849, 277] width 189 height 28
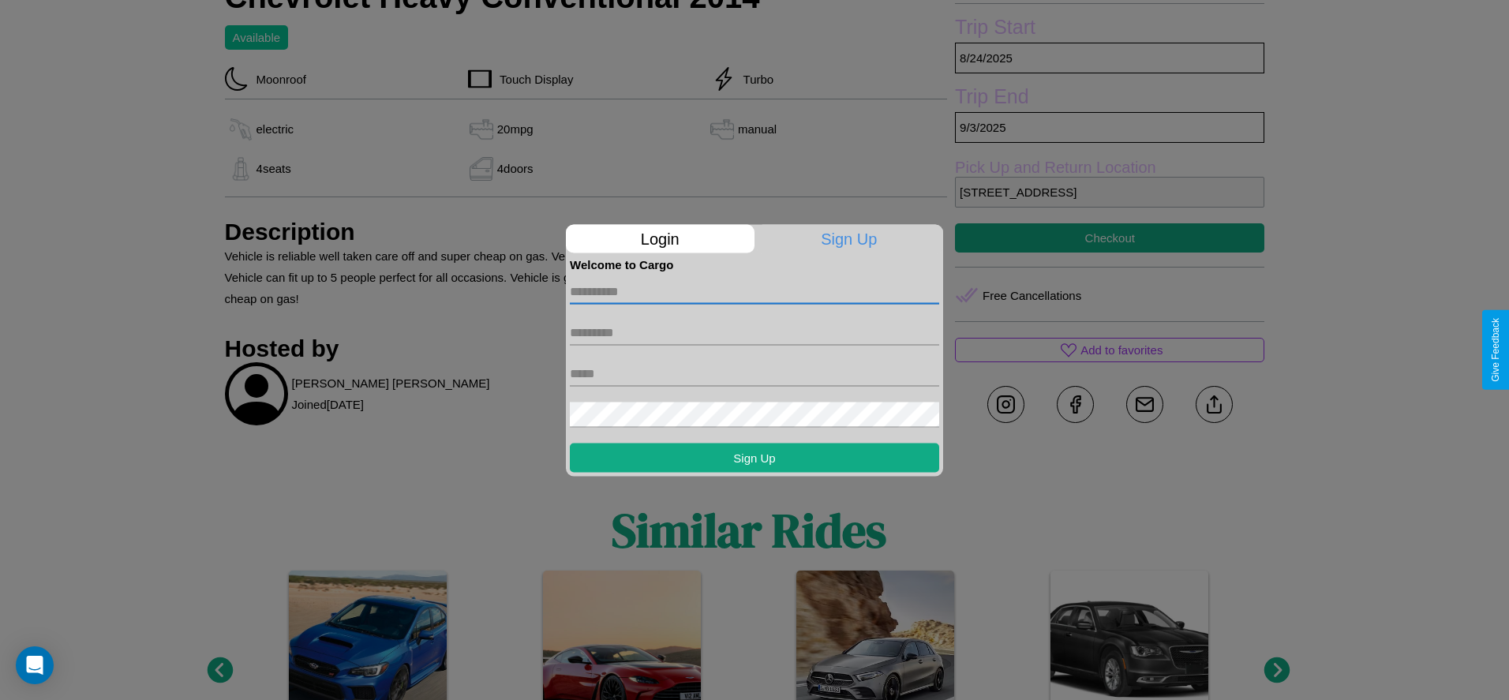
click at [754, 291] on input "text" at bounding box center [754, 291] width 369 height 25
type input "*****"
click at [754, 332] on input "text" at bounding box center [754, 332] width 369 height 25
type input "******"
click at [754, 373] on input "text" at bounding box center [754, 373] width 369 height 25
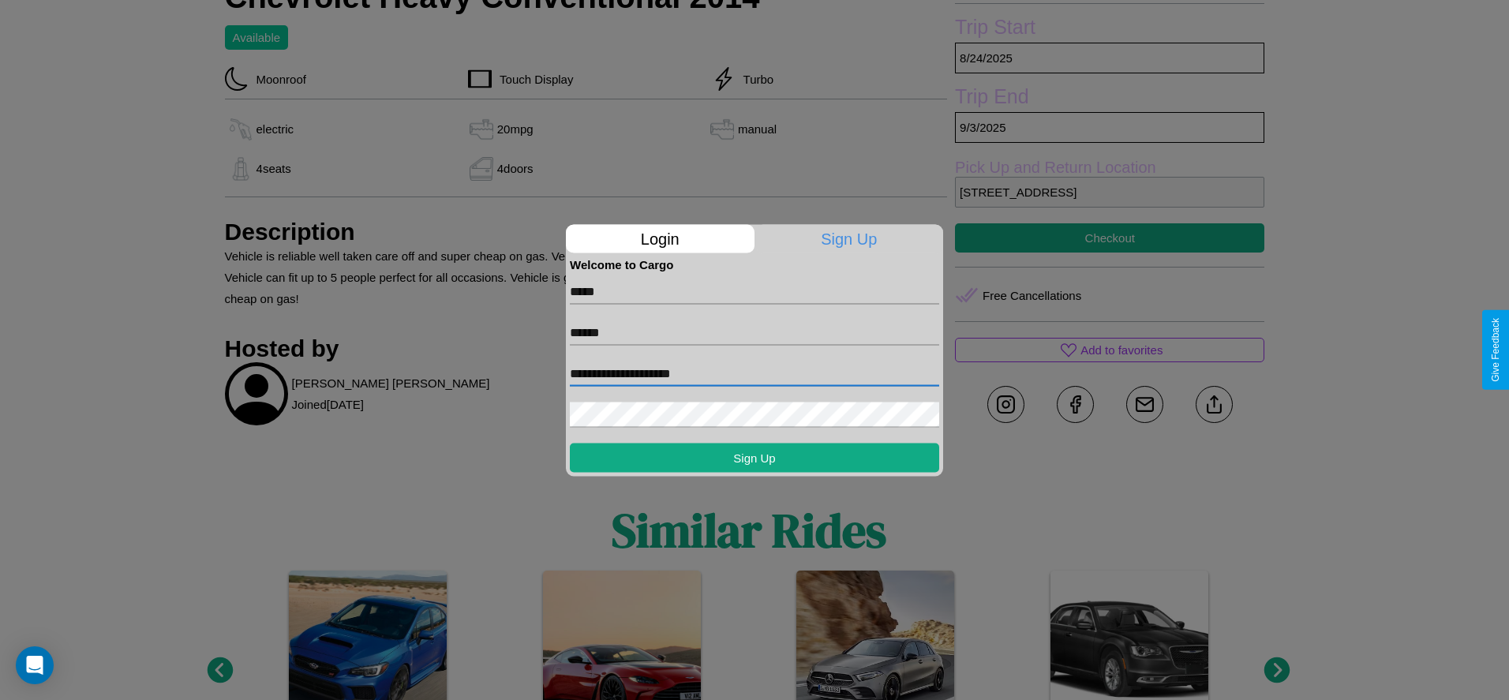
type input "**********"
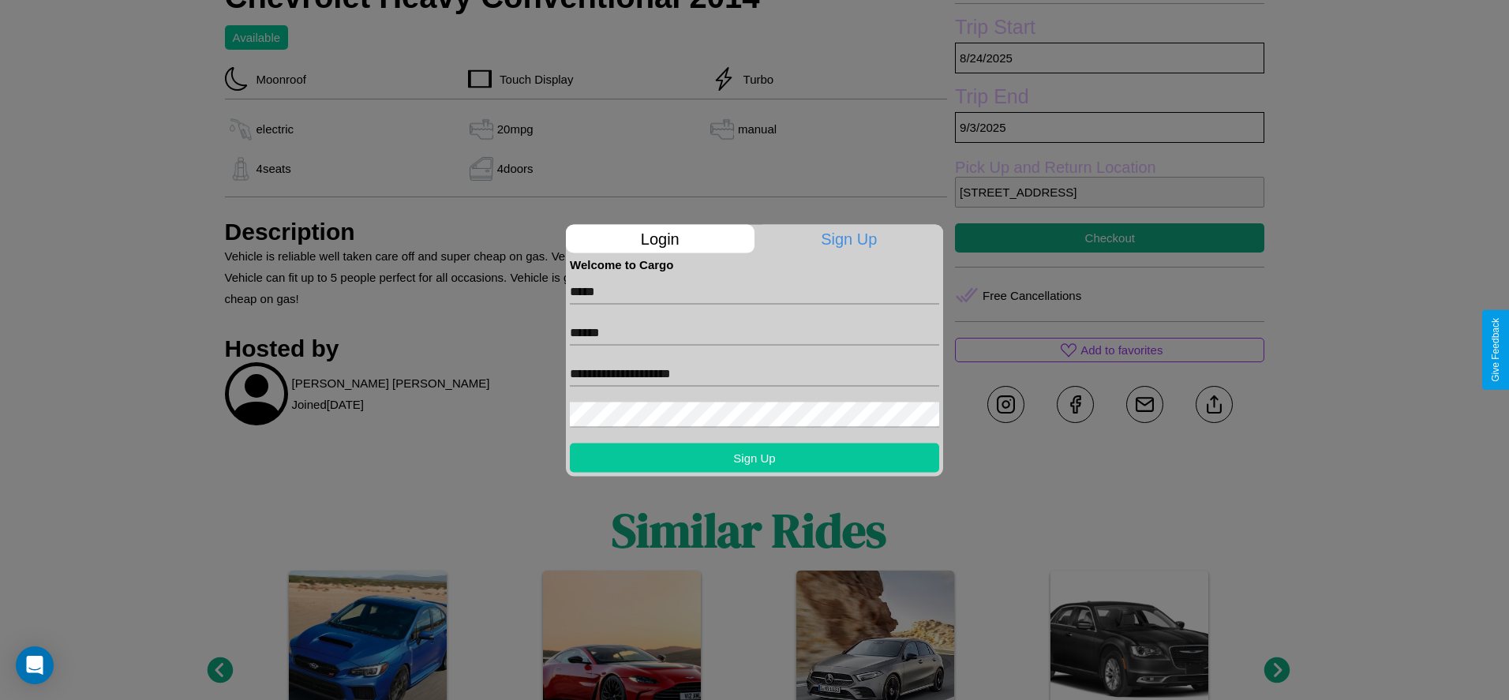
click at [754, 457] on button "Sign Up" at bounding box center [754, 457] width 369 height 29
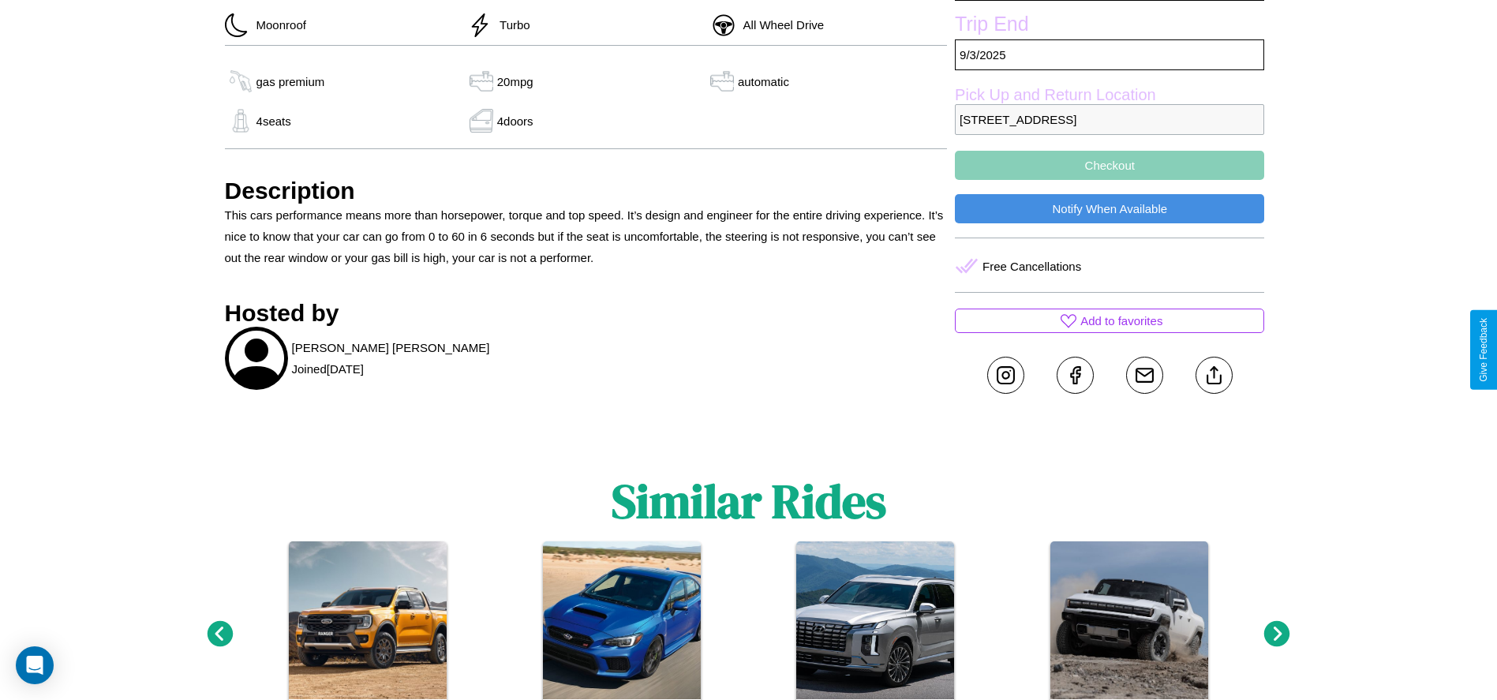
scroll to position [619, 0]
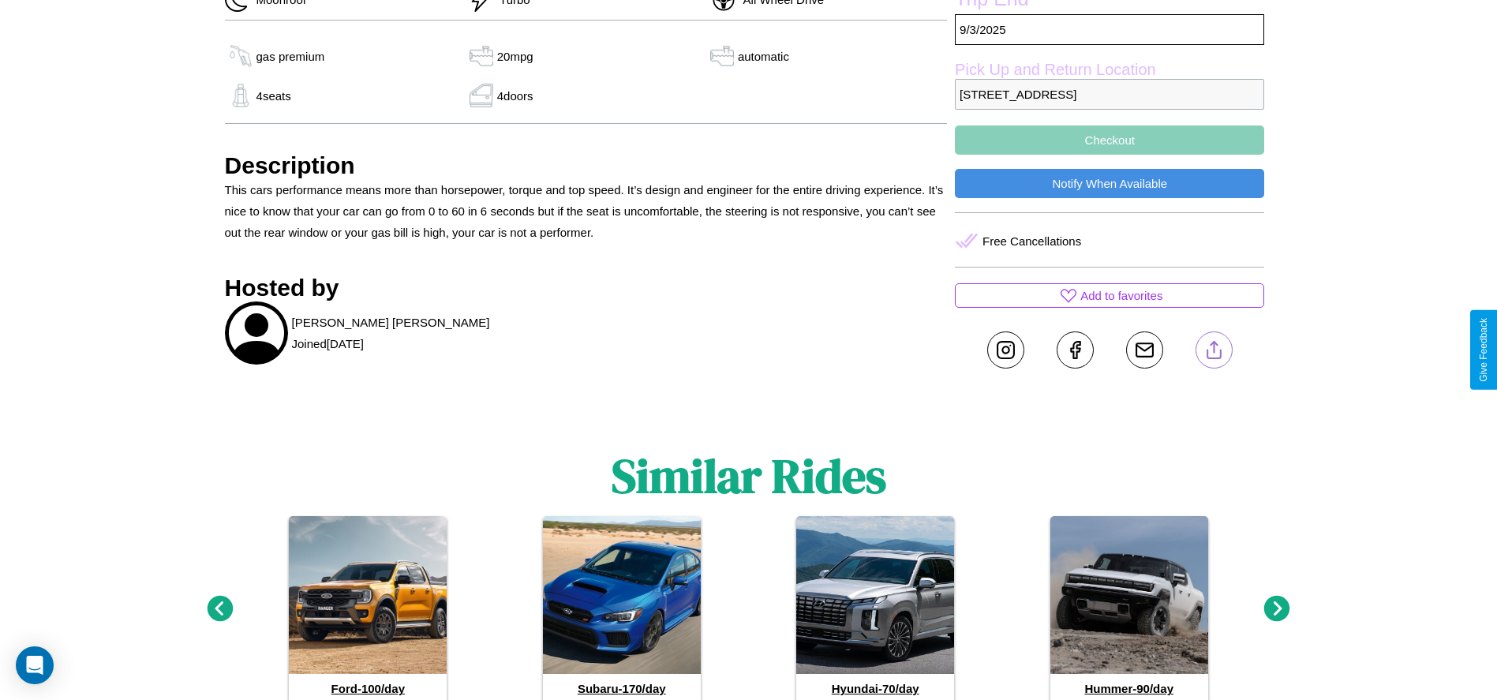
click at [1214, 350] on line at bounding box center [1214, 347] width 0 height 11
